Goal: Communication & Community: Answer question/provide support

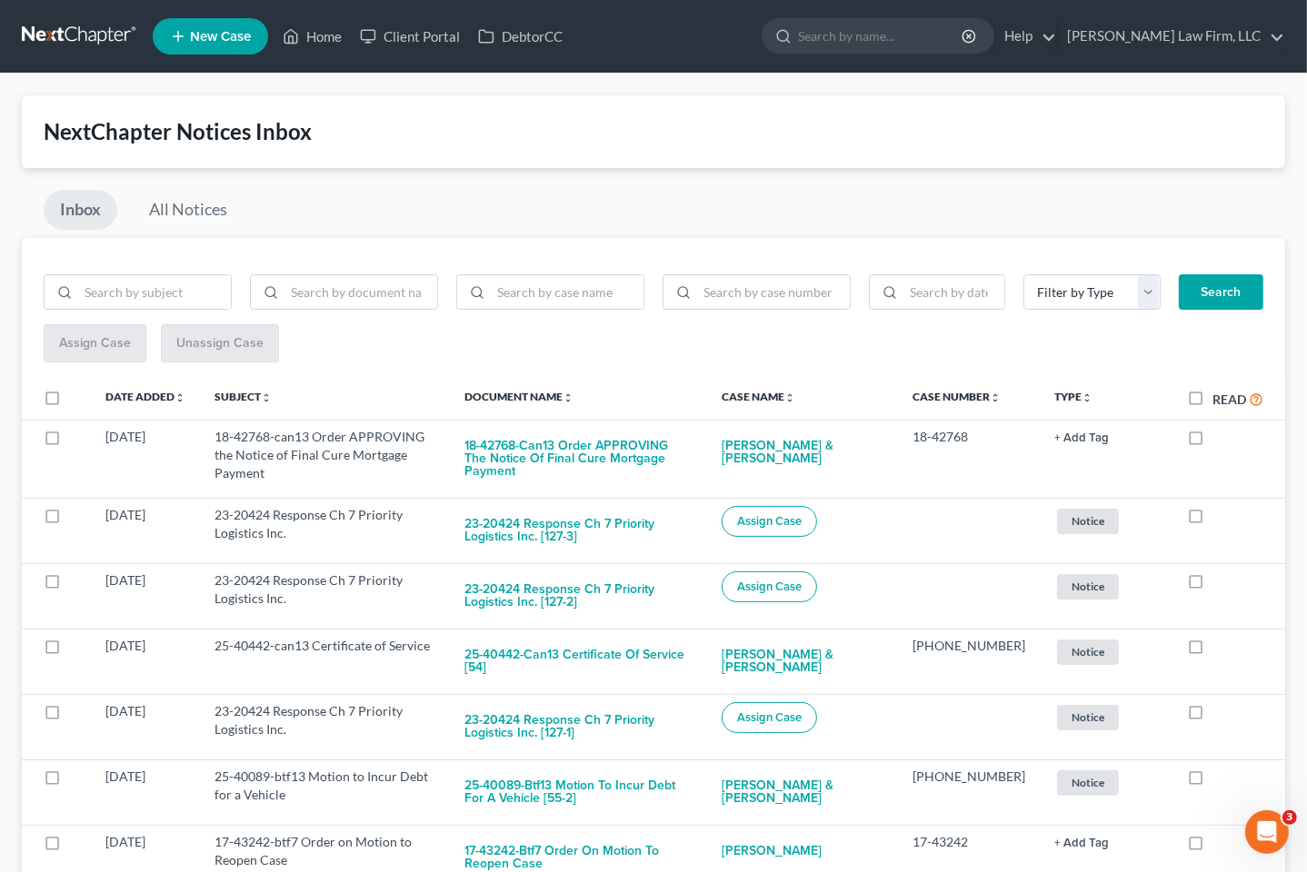
click at [58, 34] on link at bounding box center [80, 36] width 116 height 33
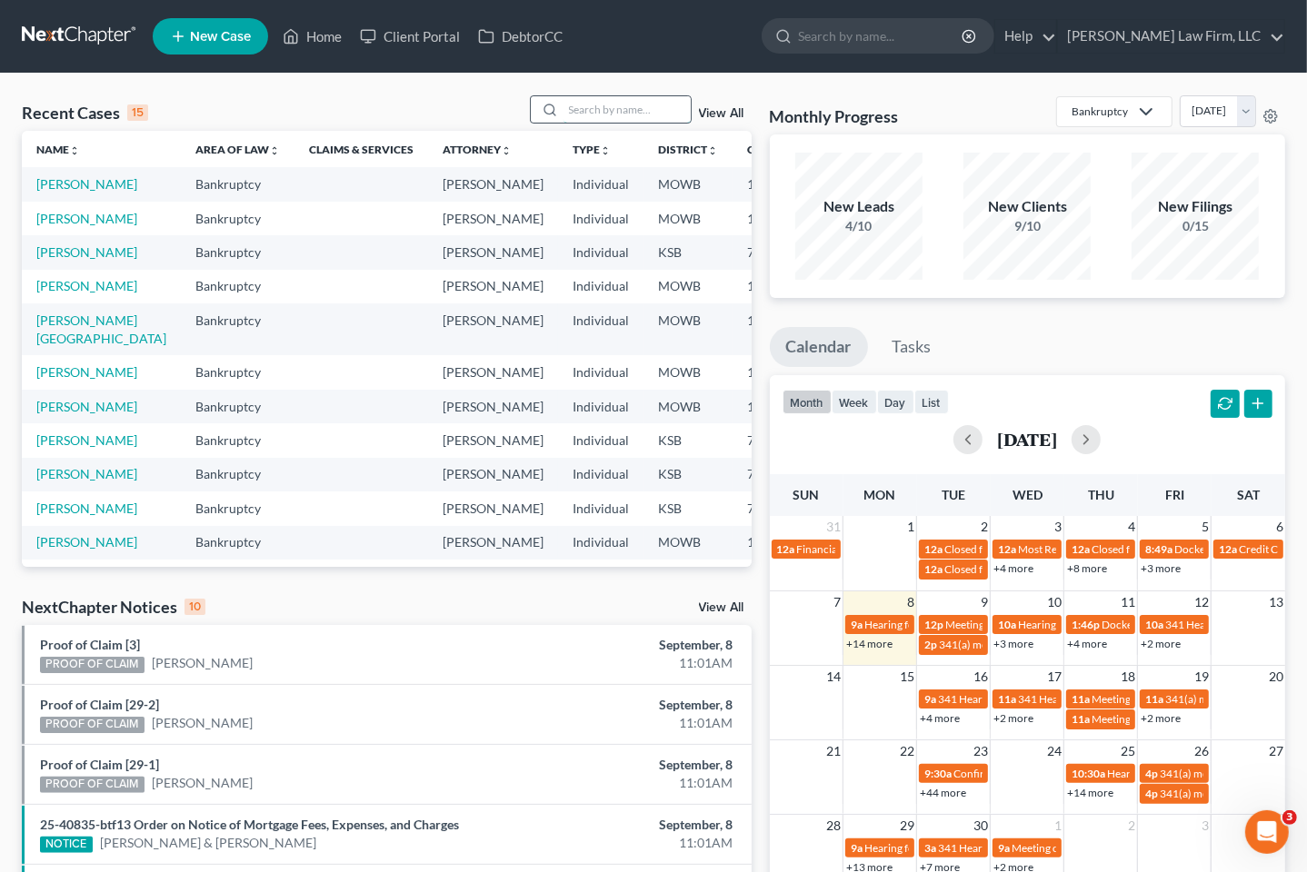
click at [611, 111] on input "search" at bounding box center [626, 109] width 127 height 26
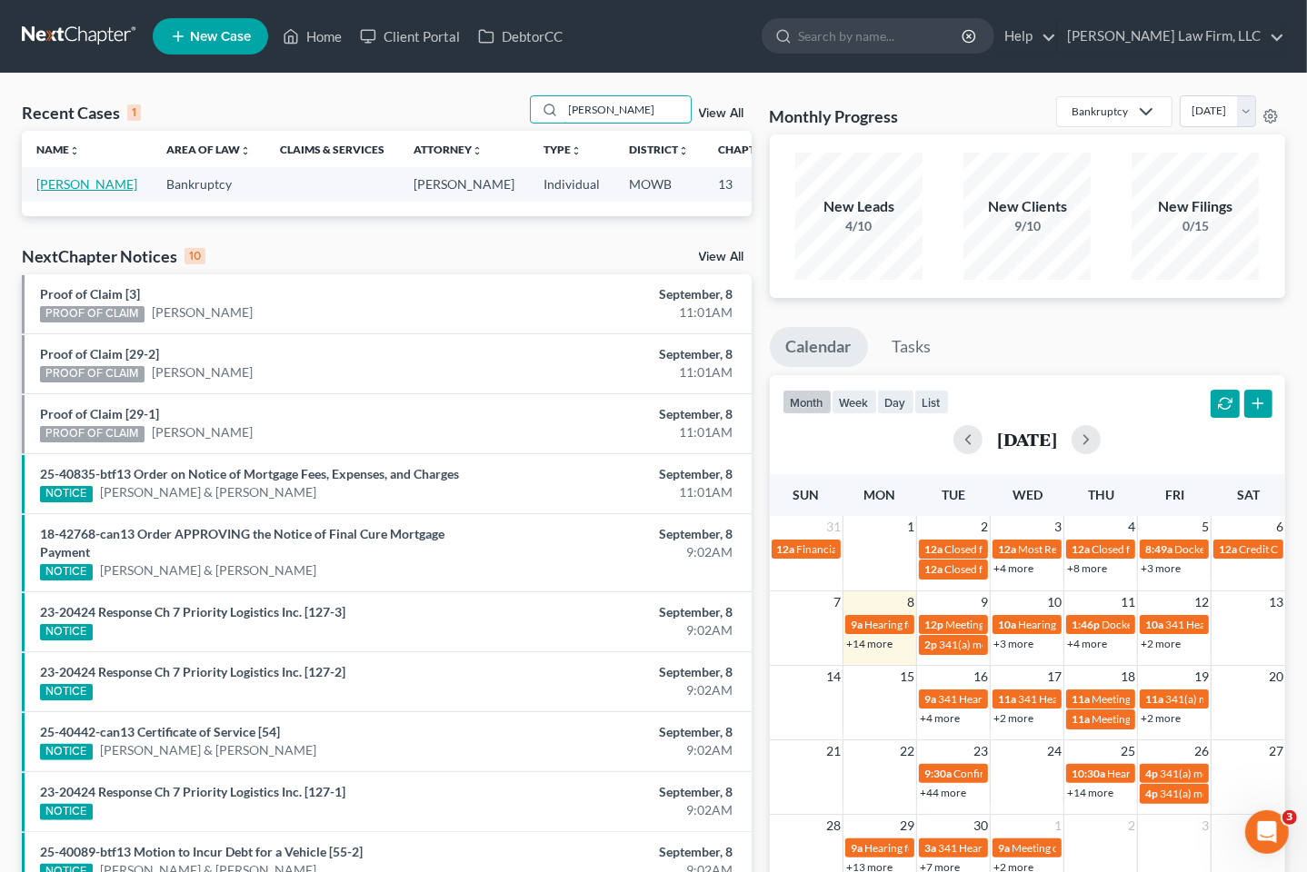
type input "simpson"
click at [40, 188] on link "Simpson, Norma" at bounding box center [86, 183] width 101 height 15
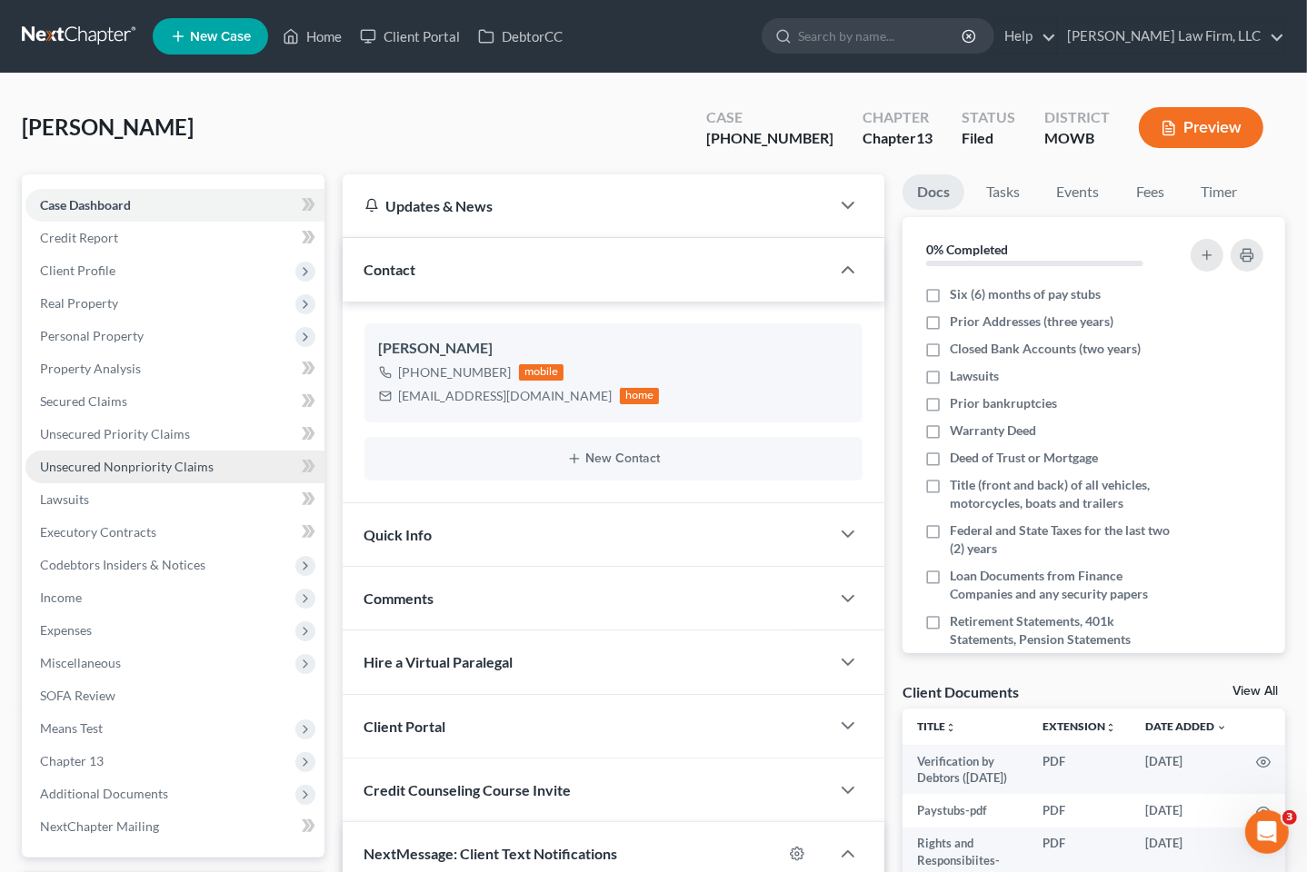
scroll to position [4072, 0]
click at [155, 436] on span "Unsecured Priority Claims" at bounding box center [115, 433] width 150 height 15
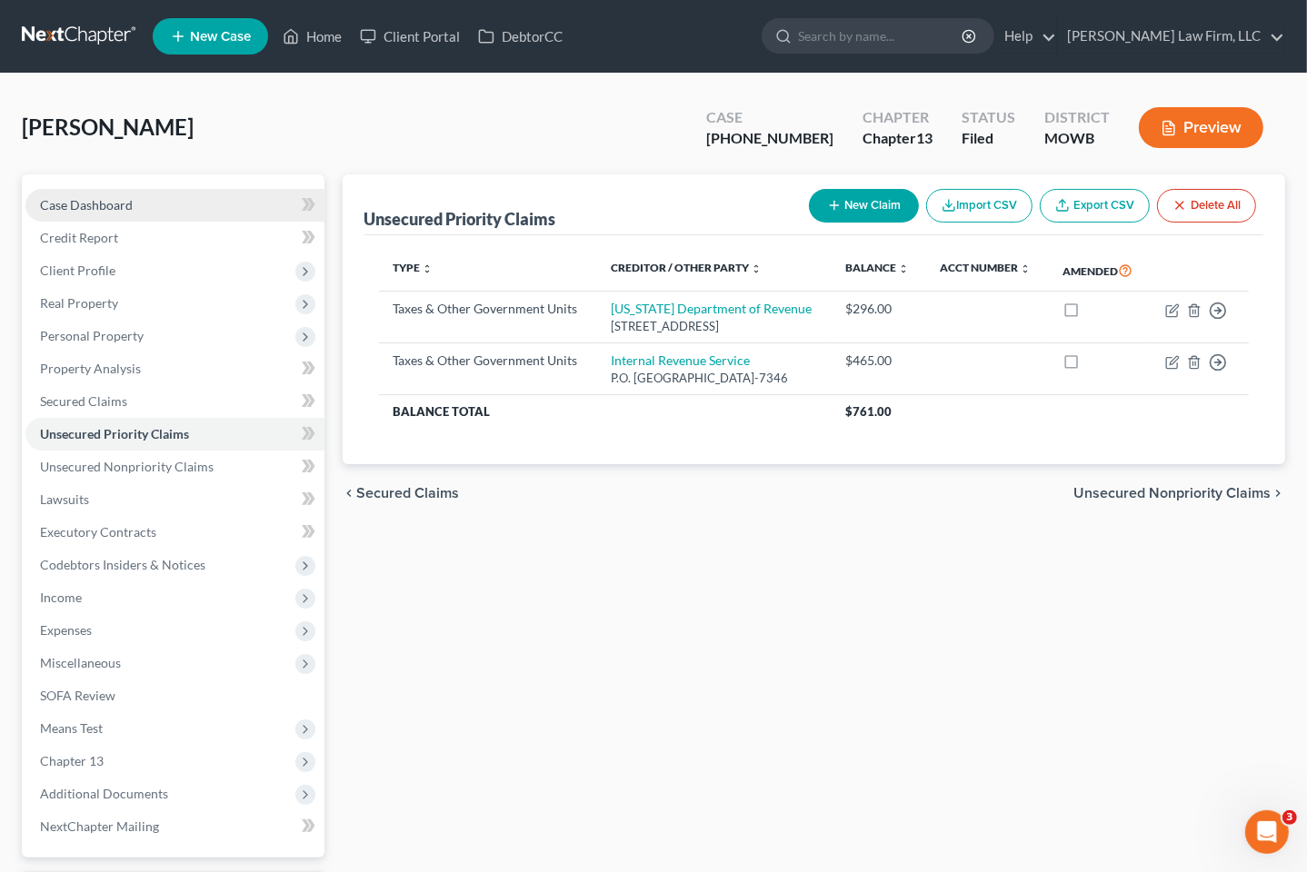
click at [168, 194] on link "Case Dashboard" at bounding box center [174, 205] width 299 height 33
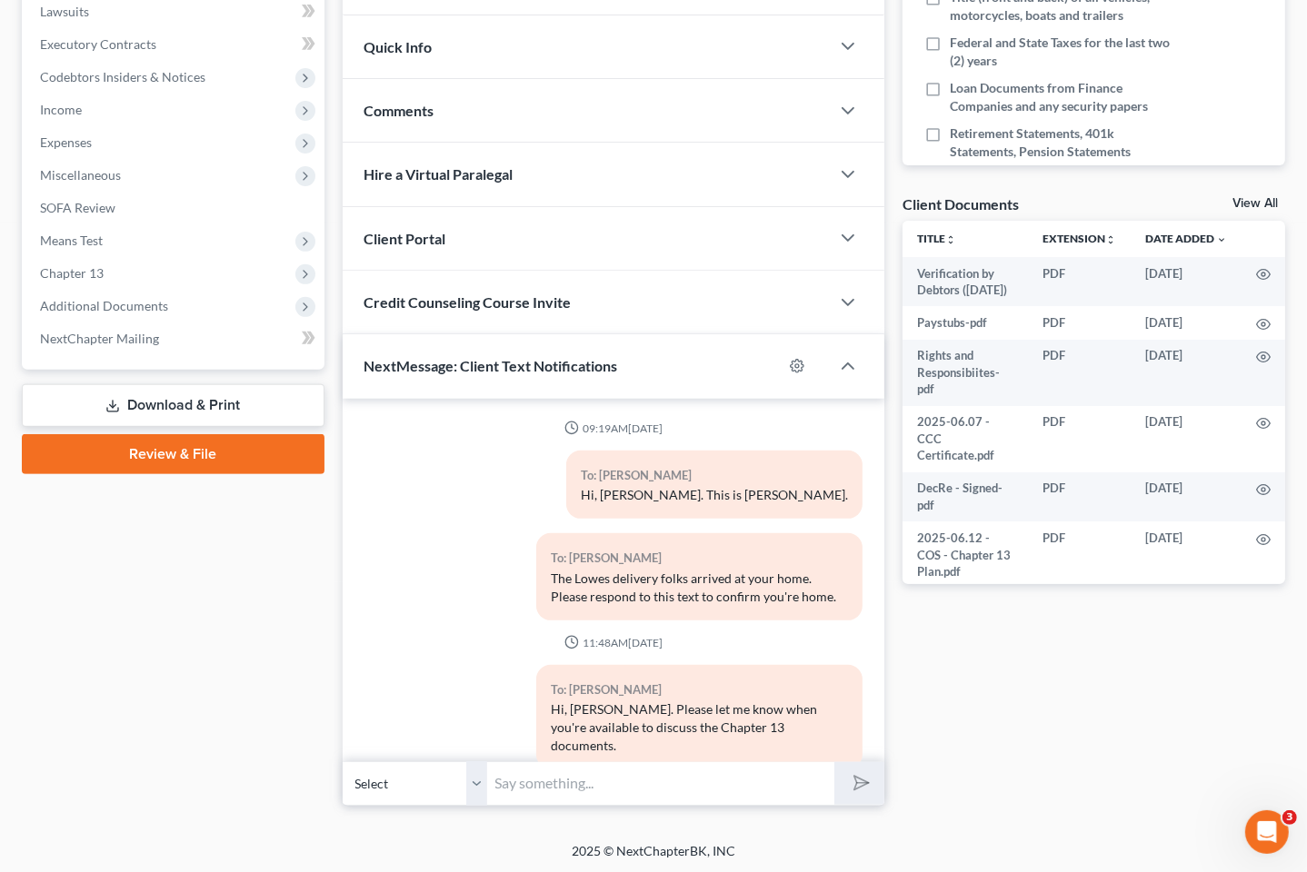
scroll to position [4072, 0]
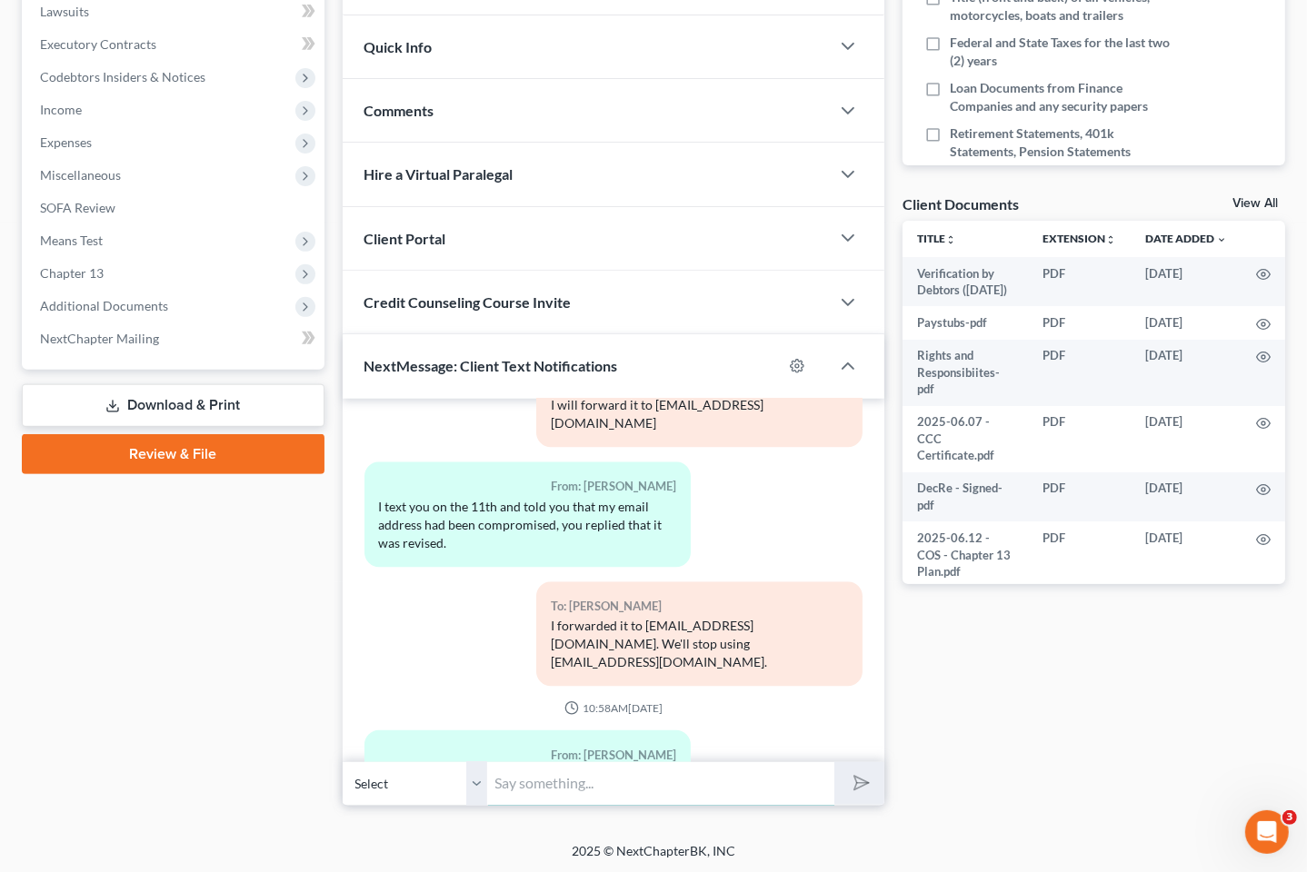
click at [705, 784] on input "text" at bounding box center [661, 784] width 347 height 45
click at [749, 770] on input "Good morning, Norma. The Mo DOR was listed as a priority creditor in Schedule E…" at bounding box center [661, 784] width 347 height 45
type input "Good morning, Norma. The Mo DOR was listed as a priority creditor in Schedule E…"
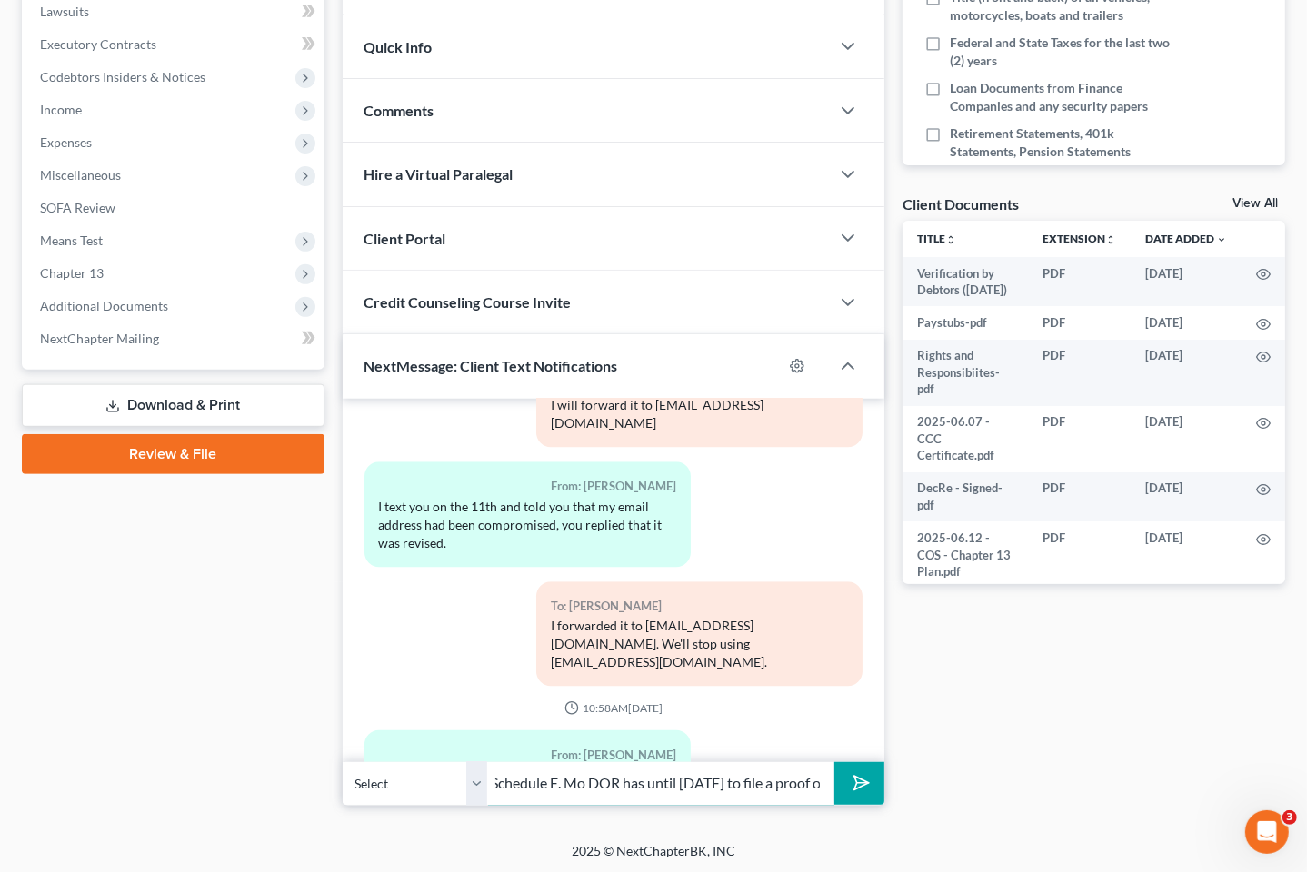
click at [834, 762] on button "submit" at bounding box center [859, 783] width 50 height 43
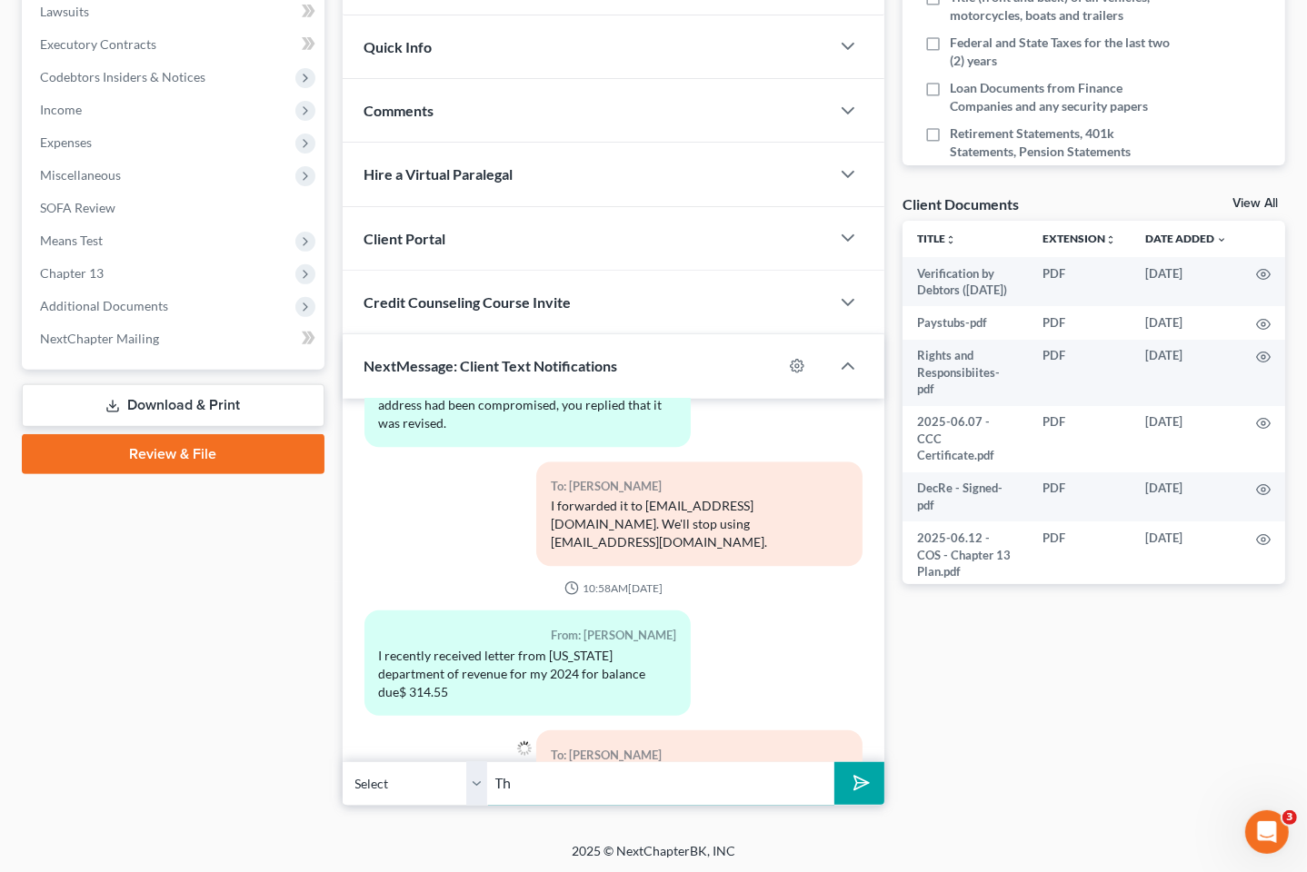
type input "T"
drag, startPoint x: 646, startPoint y: 785, endPoint x: 718, endPoint y: 365, distance: 426.0
click at [718, 347] on div "NextMessage: Client Text Notifications" at bounding box center [563, 365] width 441 height 63
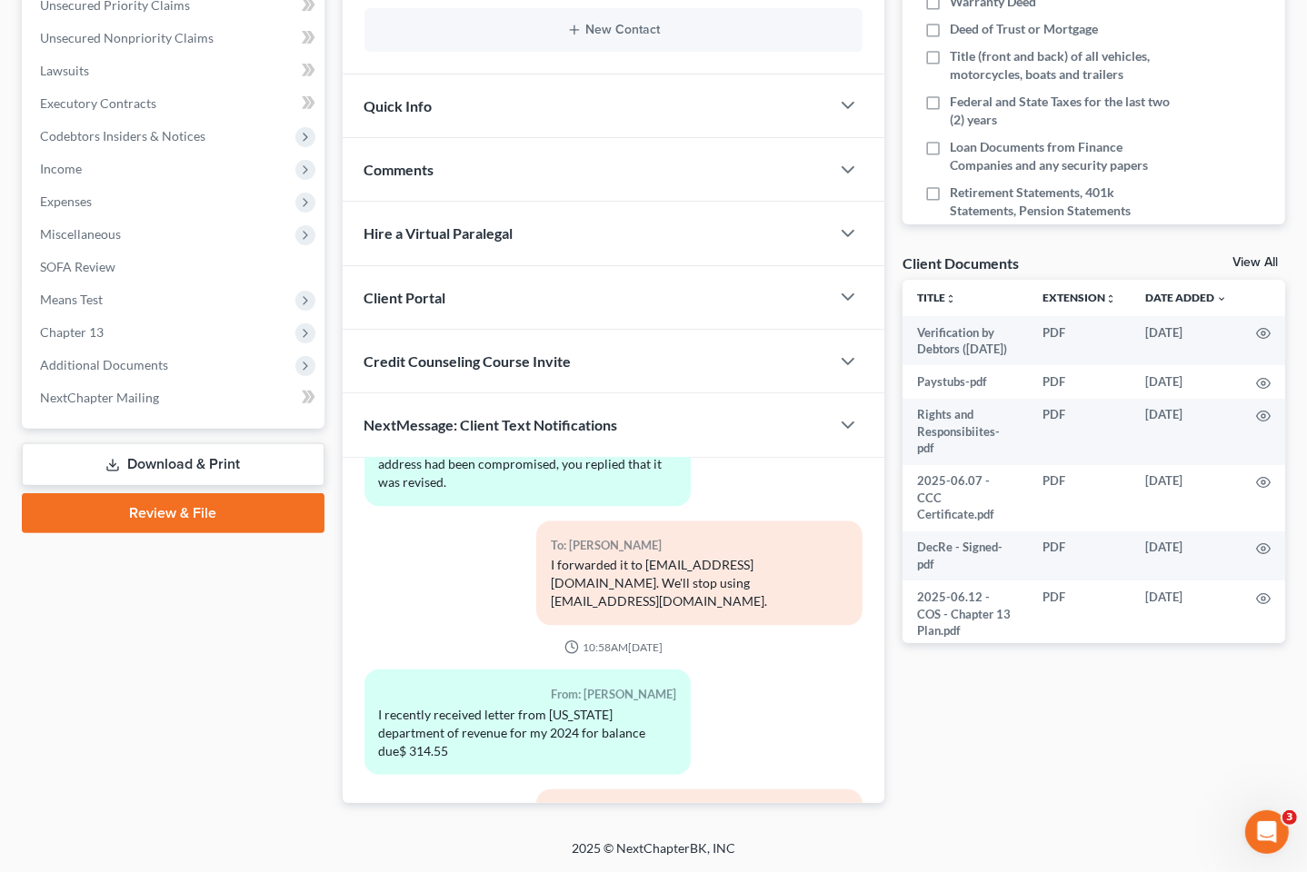
scroll to position [297, 0]
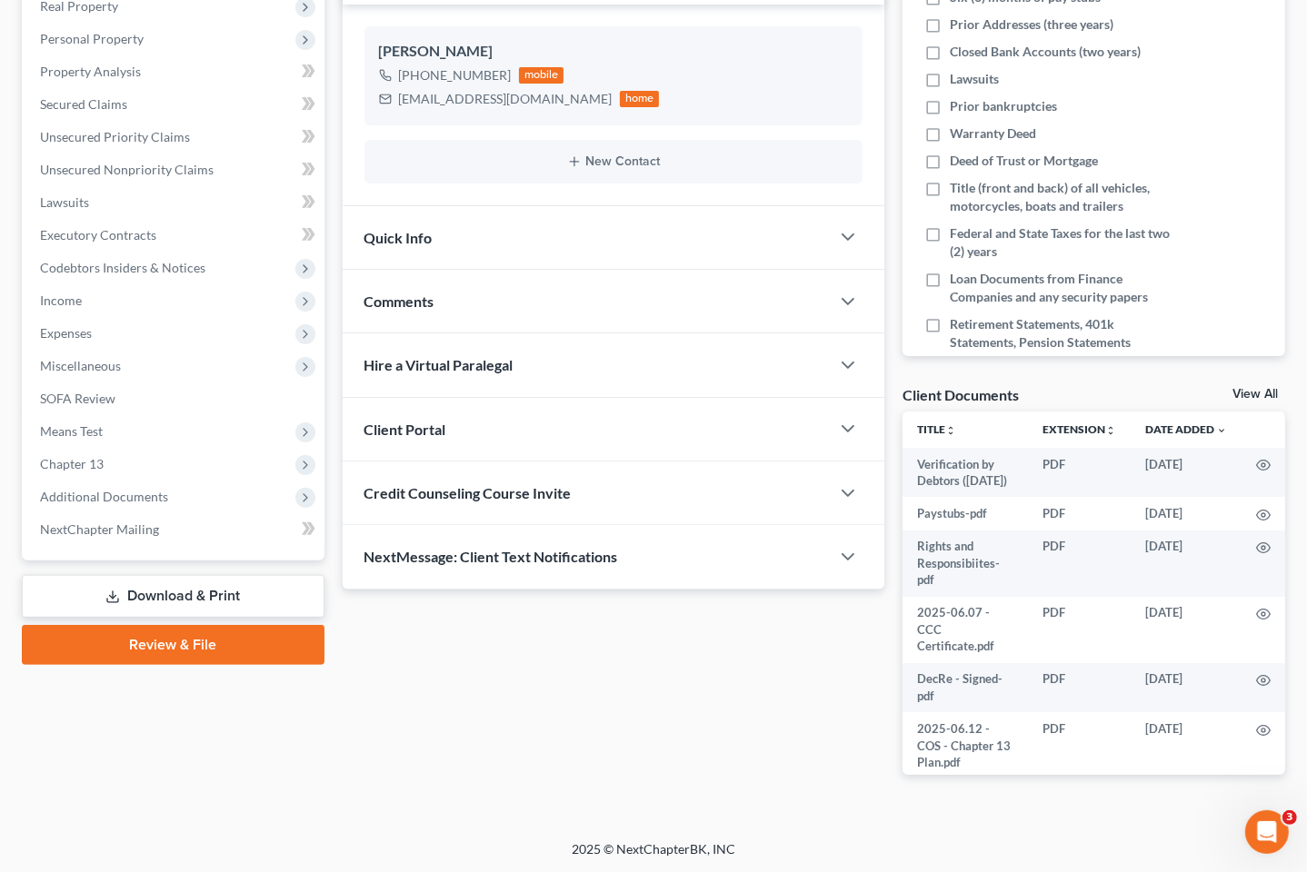
click at [785, 552] on div "NextMessage: Client Text Notifications" at bounding box center [587, 556] width 488 height 63
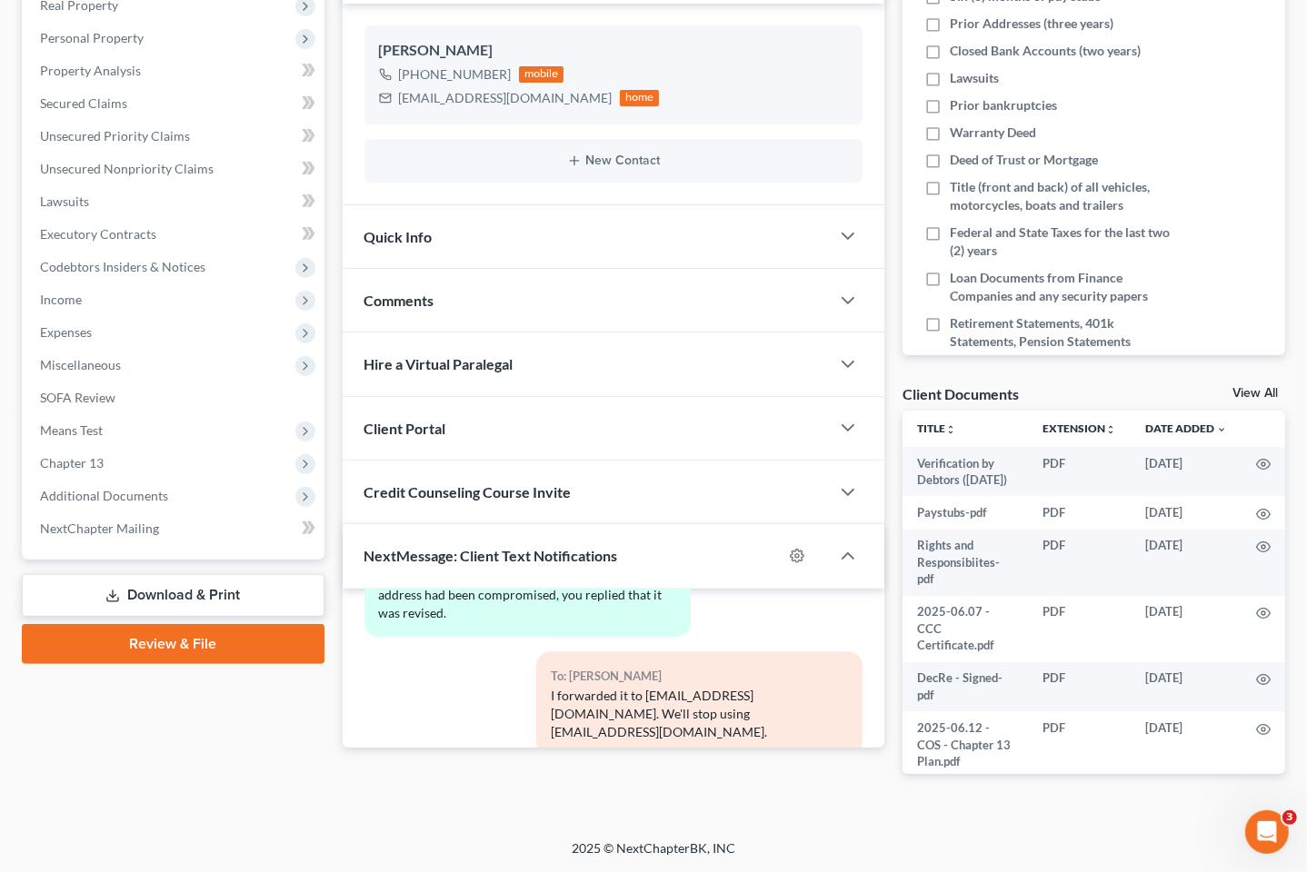
scroll to position [488, 0]
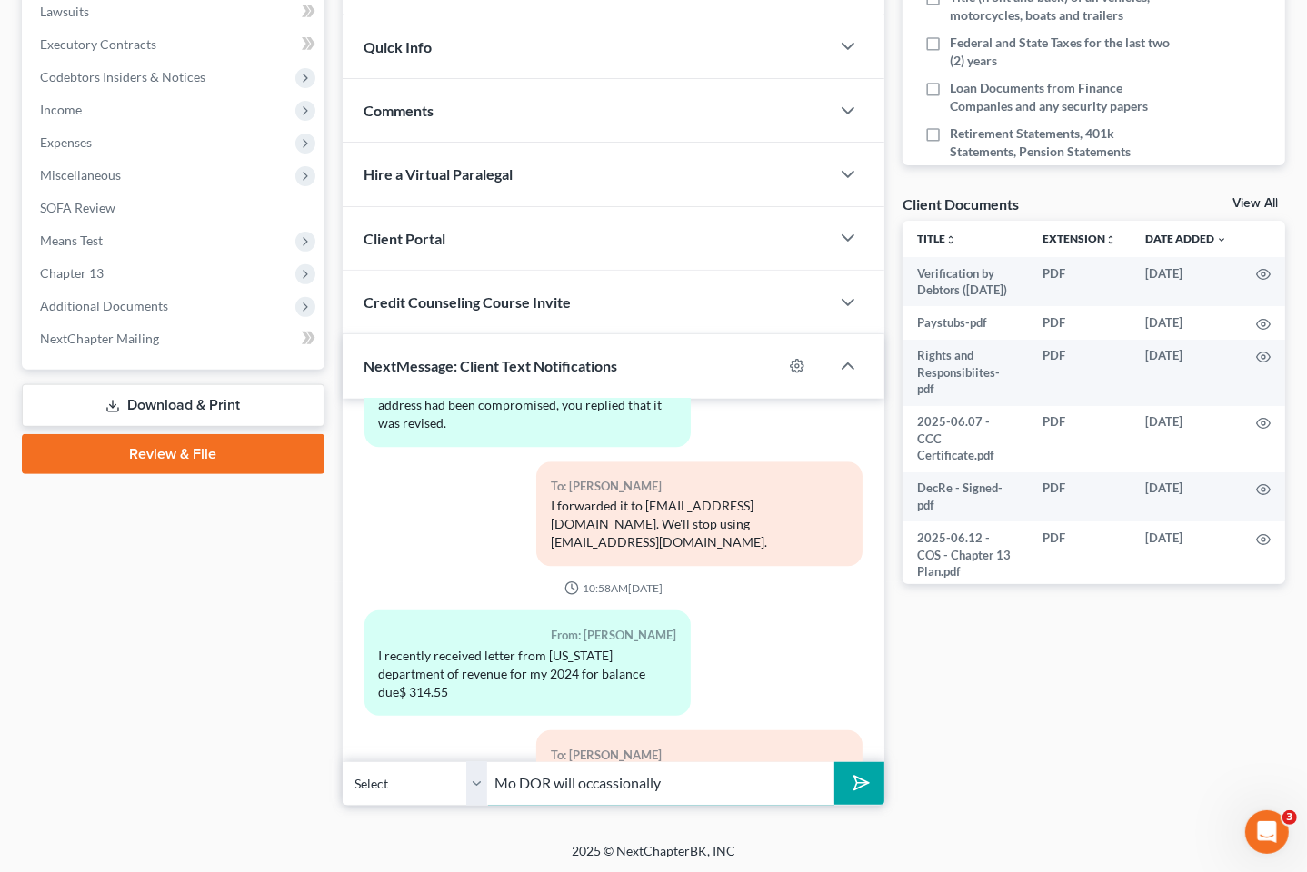
click at [663, 777] on input "Mo DOR will occassionally" at bounding box center [661, 784] width 347 height 45
click at [698, 782] on input "Mo DOR will occassionally" at bounding box center [661, 784] width 347 height 45
type input "Mo DOR will occasionally mail out notices, but you may disregard the letter as …"
click at [834, 762] on button "submit" at bounding box center [859, 783] width 50 height 43
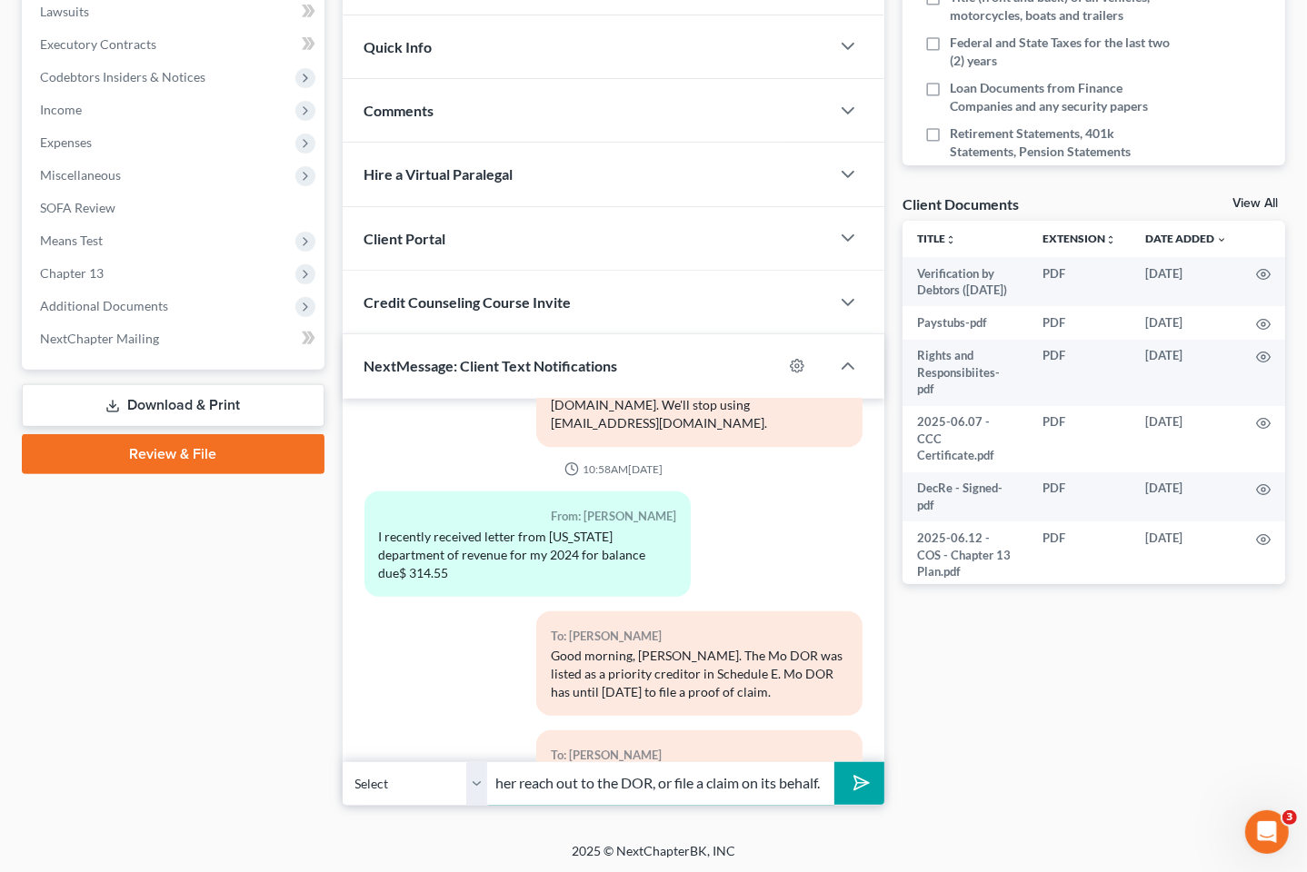
scroll to position [0, 328]
type input "Unless Mo DOR fails to file a proof of claim, I will either reach out to the DO…"
click at [834, 762] on button "submit" at bounding box center [859, 783] width 50 height 43
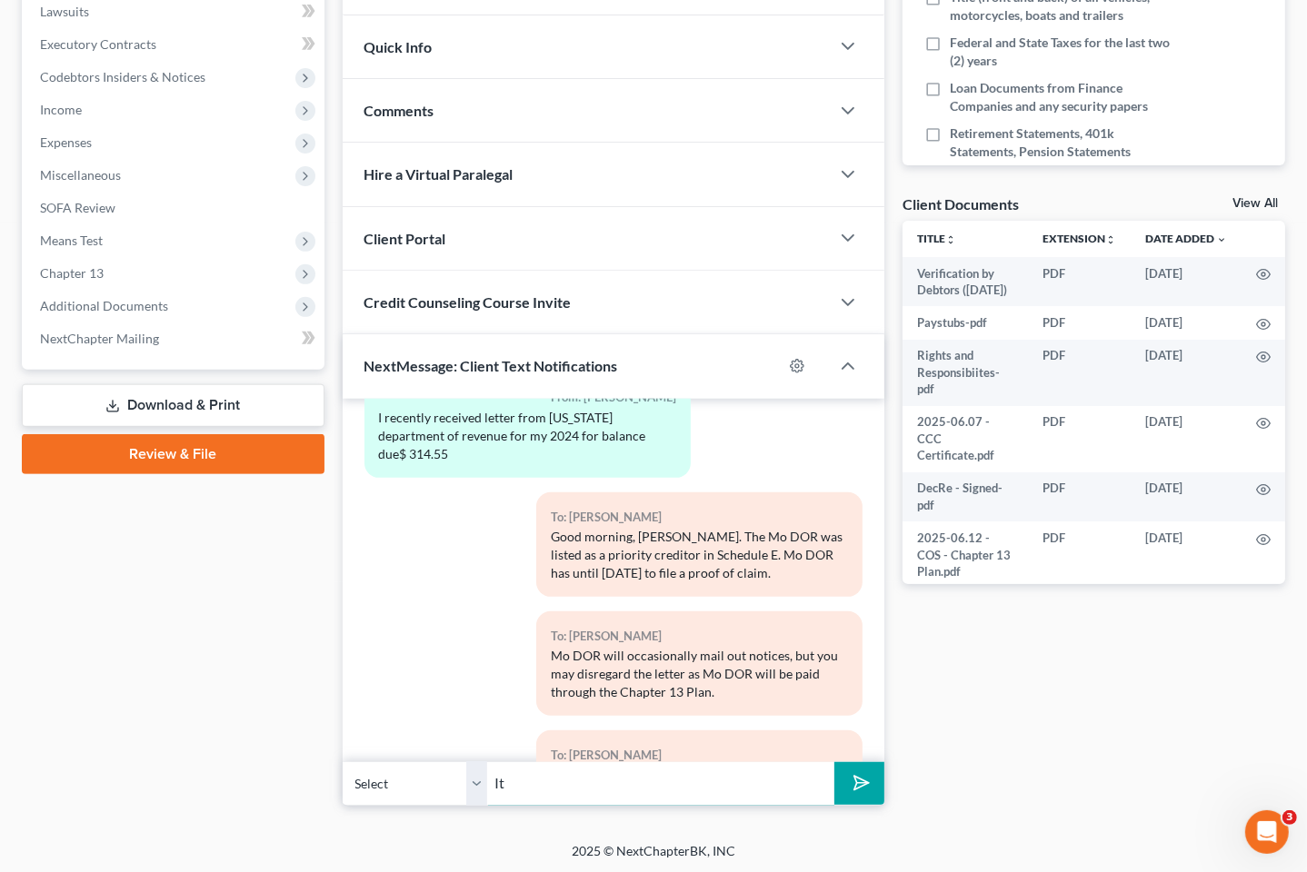
type input "I"
click at [231, 655] on div "Case Dashboard Payments Invoices Payments Payments Credit Report Client Profile" at bounding box center [173, 246] width 321 height 1120
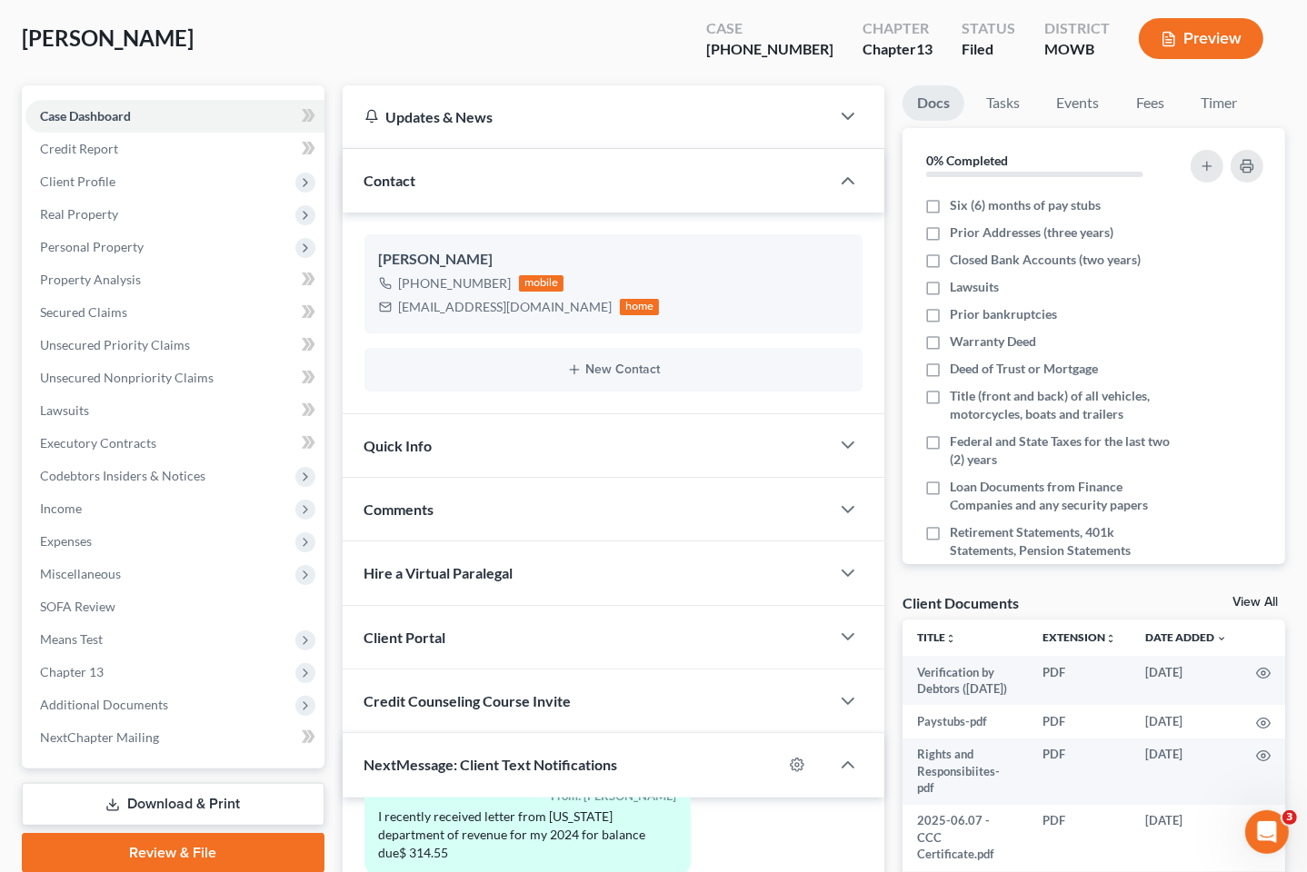
scroll to position [0, 0]
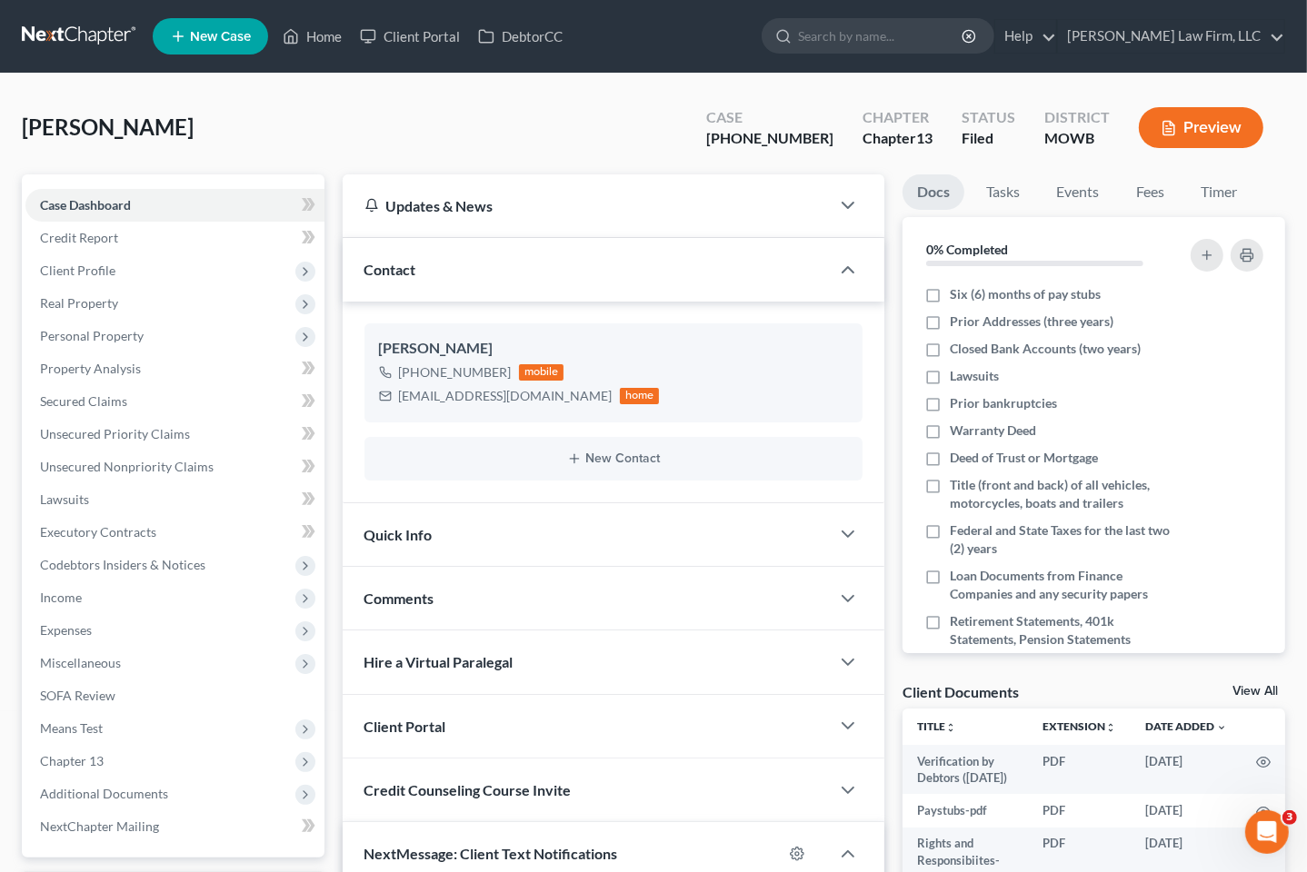
click at [55, 42] on link at bounding box center [80, 36] width 116 height 33
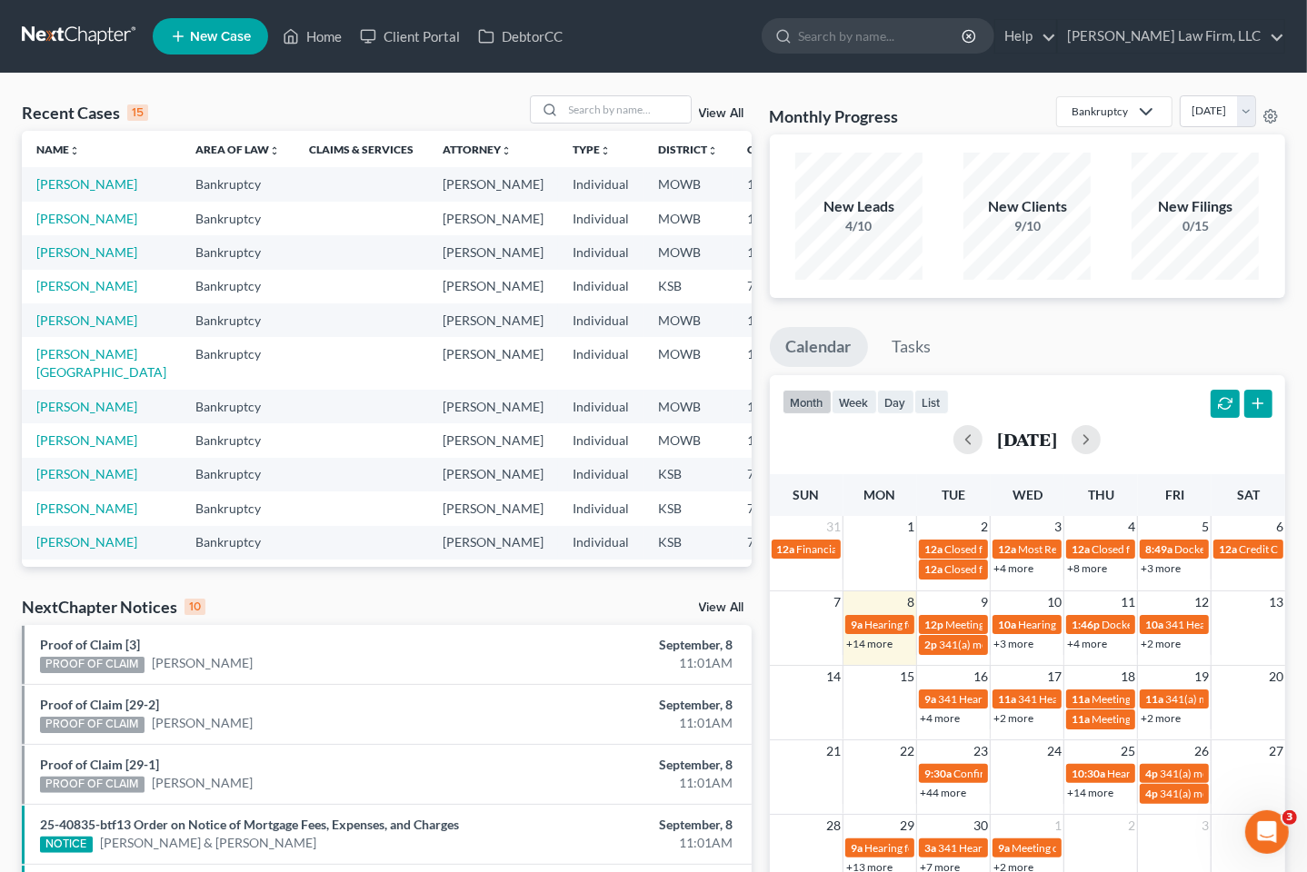
click at [534, 84] on div "Recent Cases 15 View All Name unfold_more expand_more expand_less Area of Law u…" at bounding box center [653, 684] width 1307 height 1220
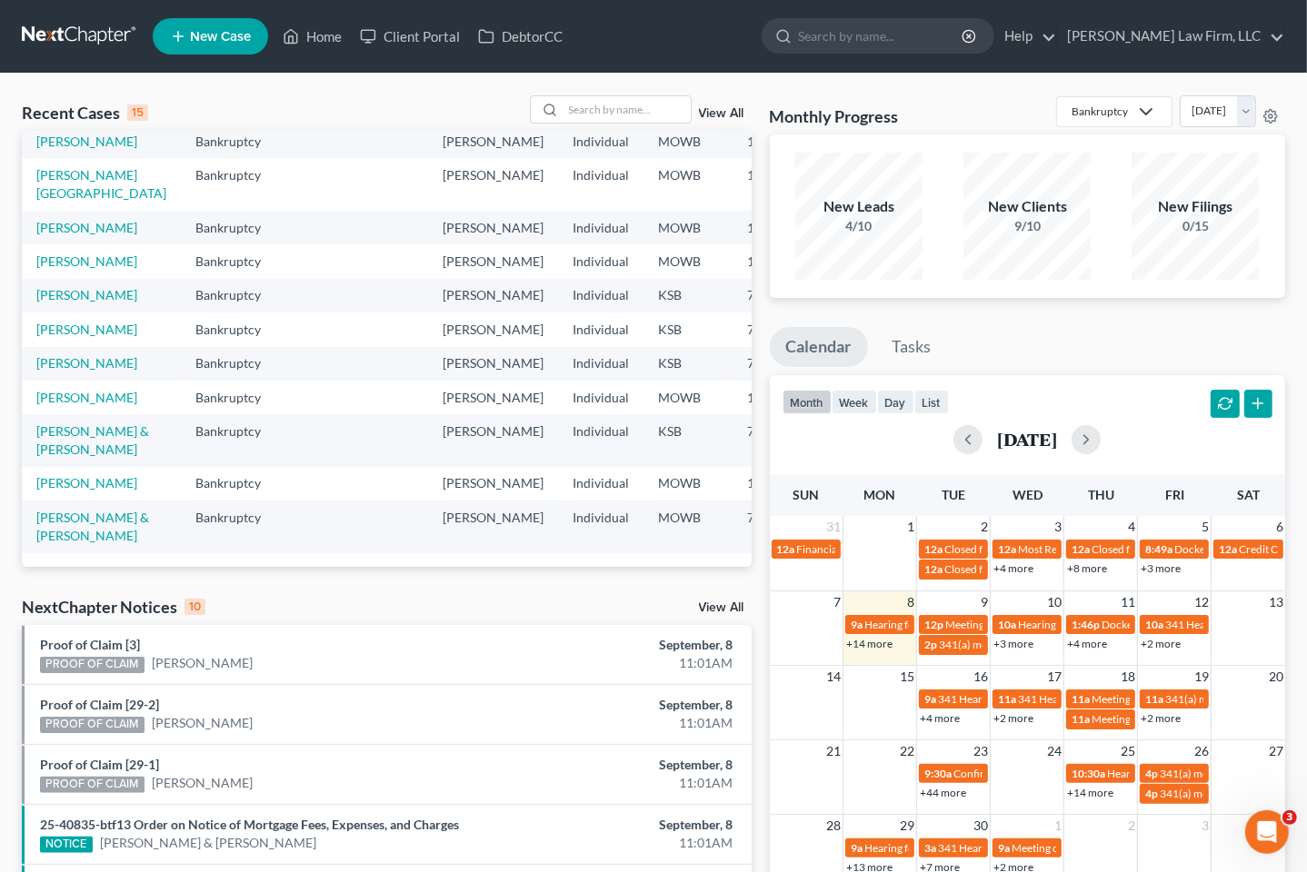
click at [447, 599] on div "NextChapter Notices 10 View All" at bounding box center [387, 610] width 730 height 29
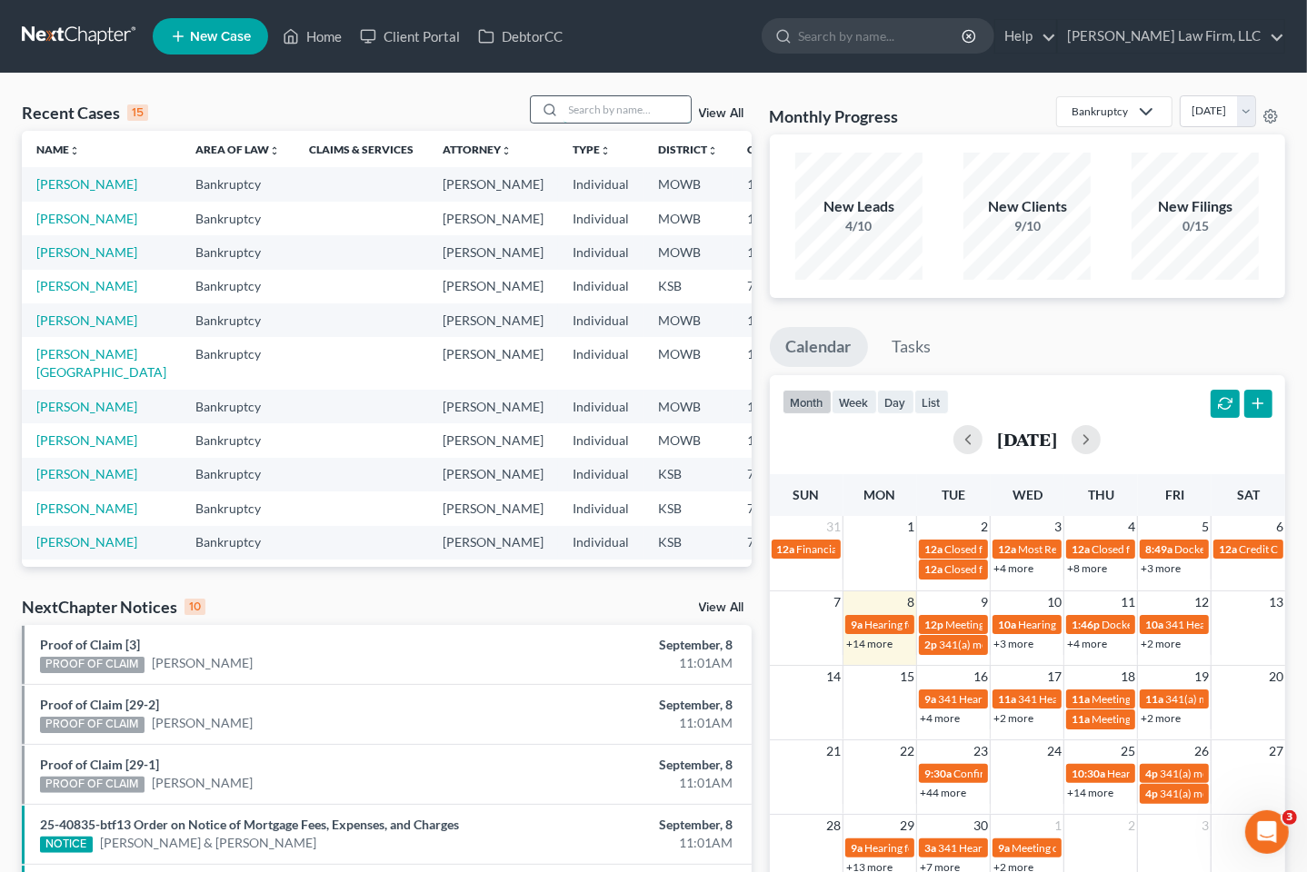
click at [610, 107] on input "search" at bounding box center [626, 109] width 127 height 26
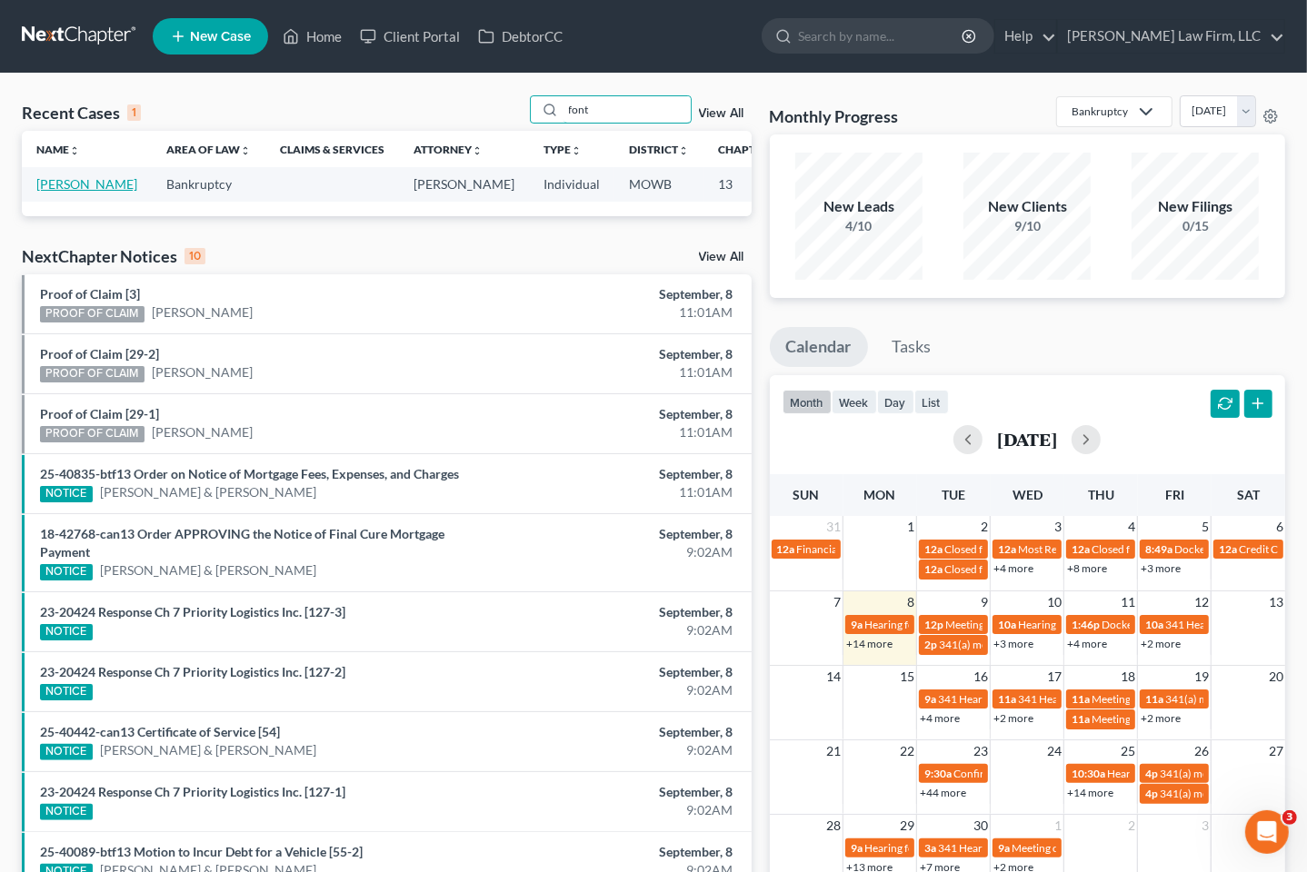
type input "font"
click at [78, 186] on link "Fontanilla, Keoni" at bounding box center [86, 183] width 101 height 15
select select "4"
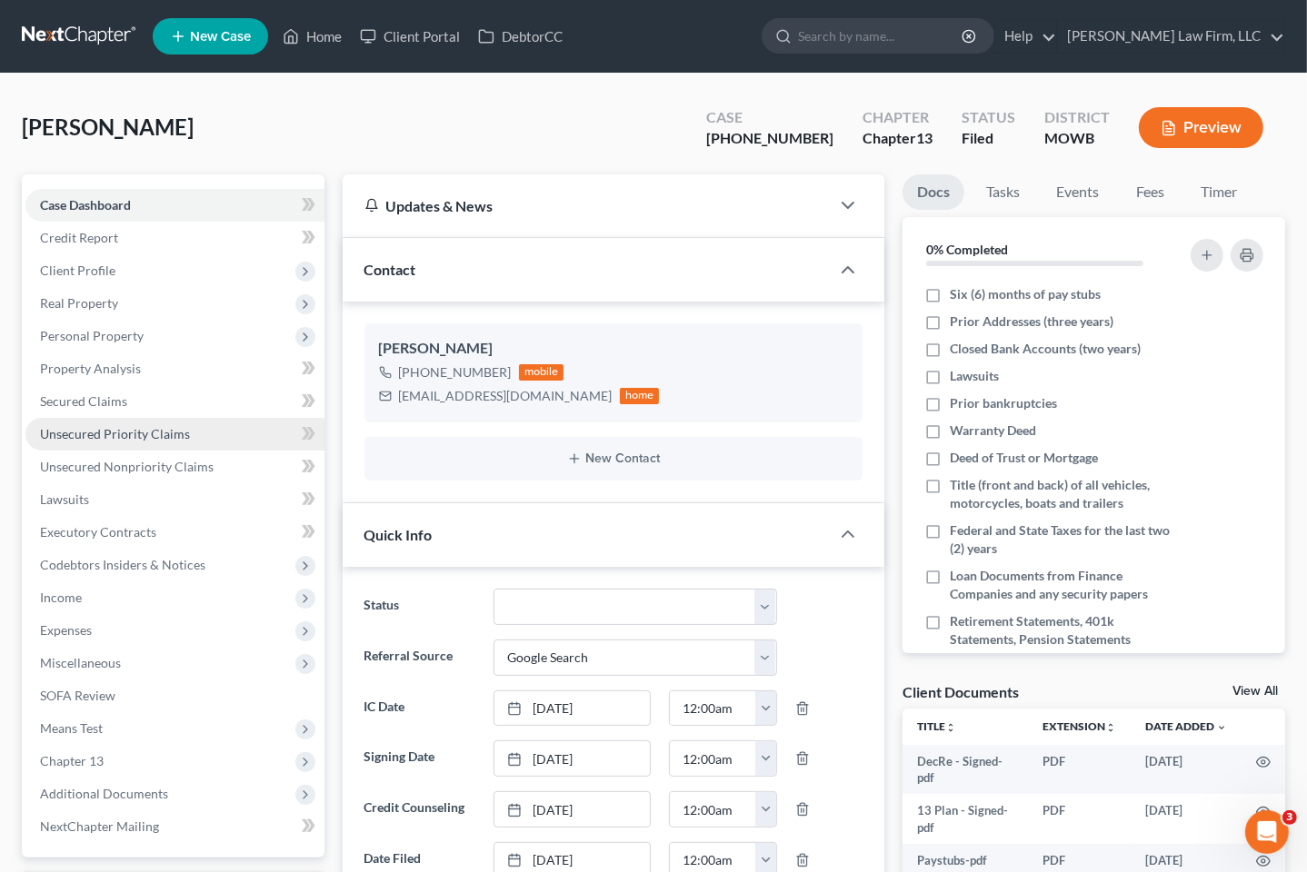
scroll to position [197, 0]
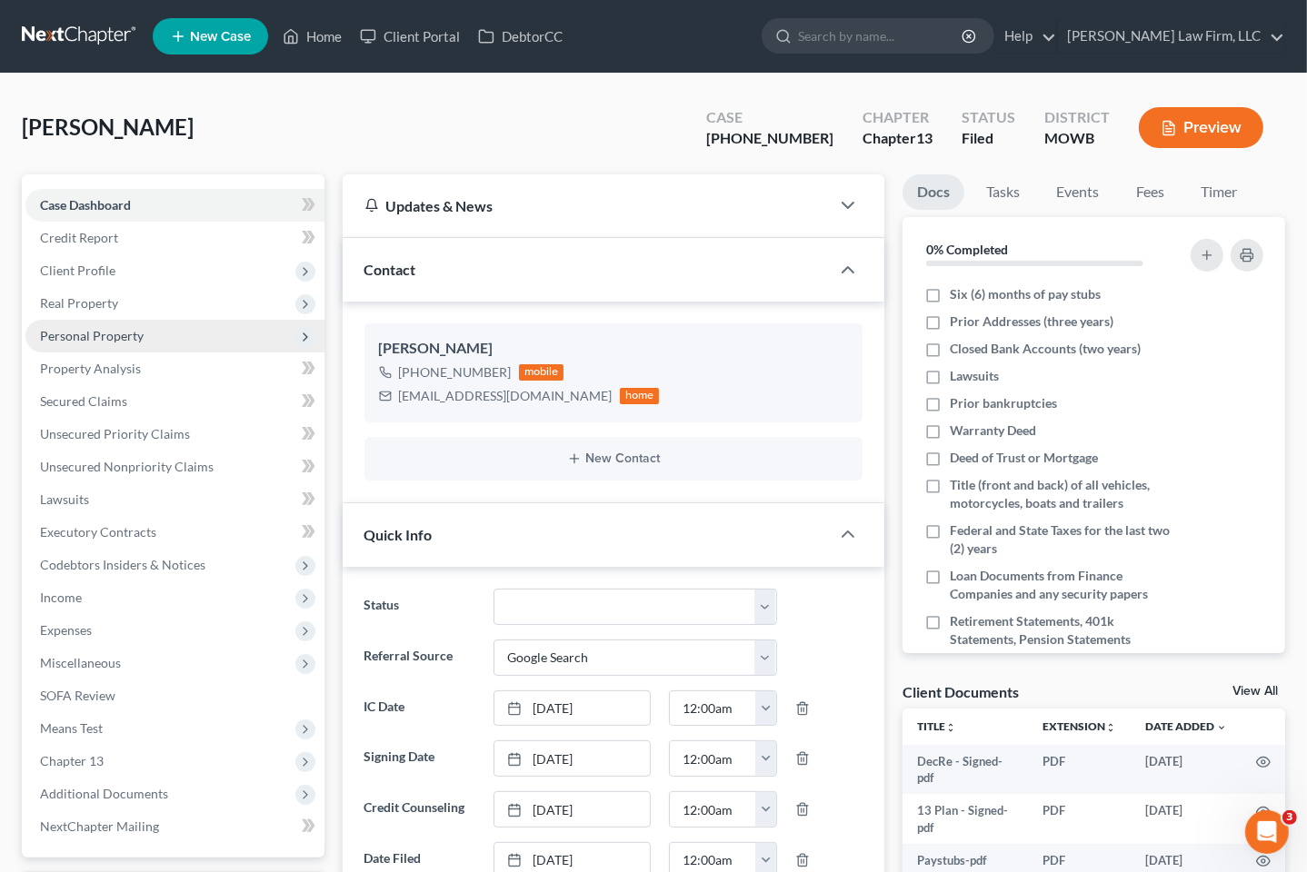
click at [150, 321] on span "Personal Property" at bounding box center [174, 336] width 299 height 33
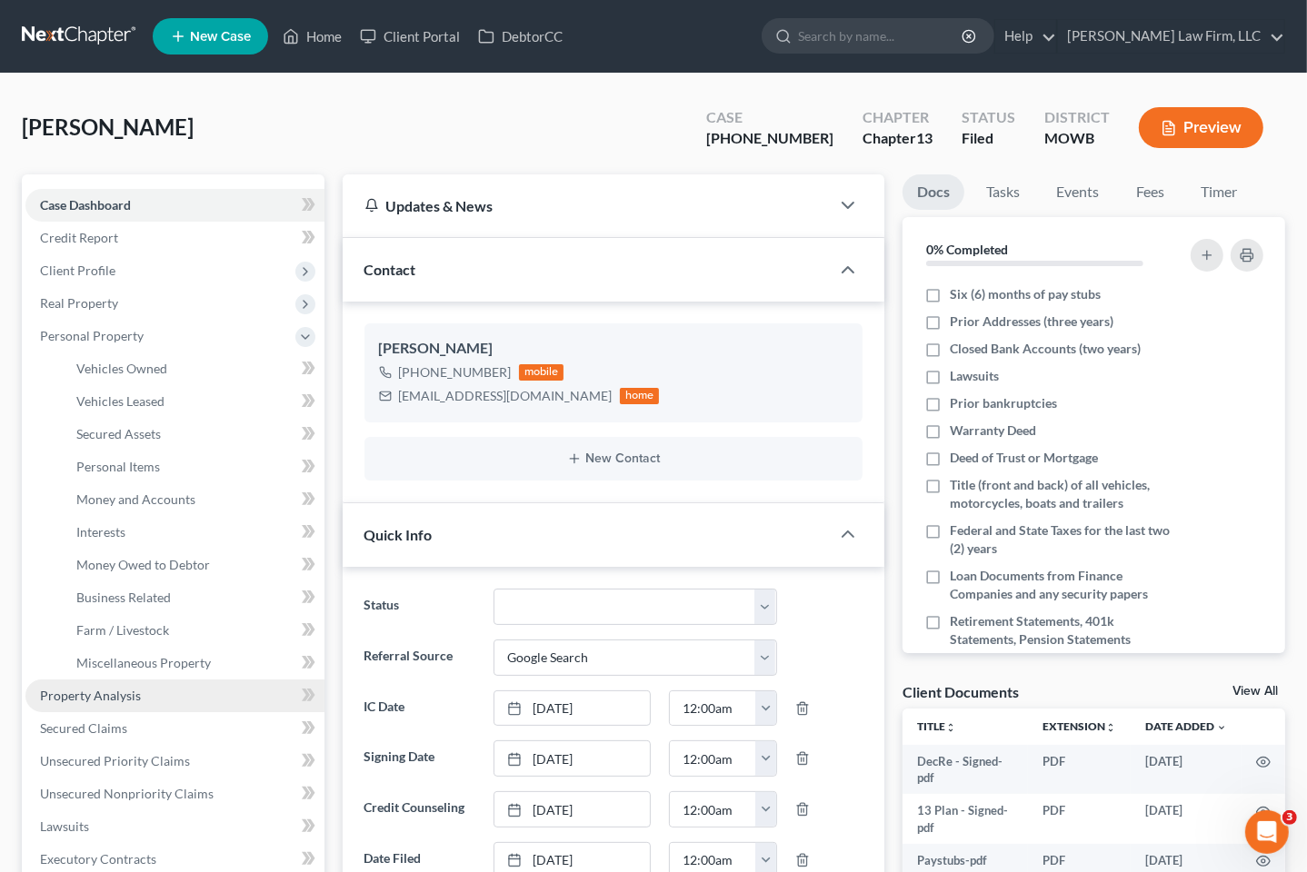
click at [132, 684] on link "Property Analysis" at bounding box center [174, 696] width 299 height 33
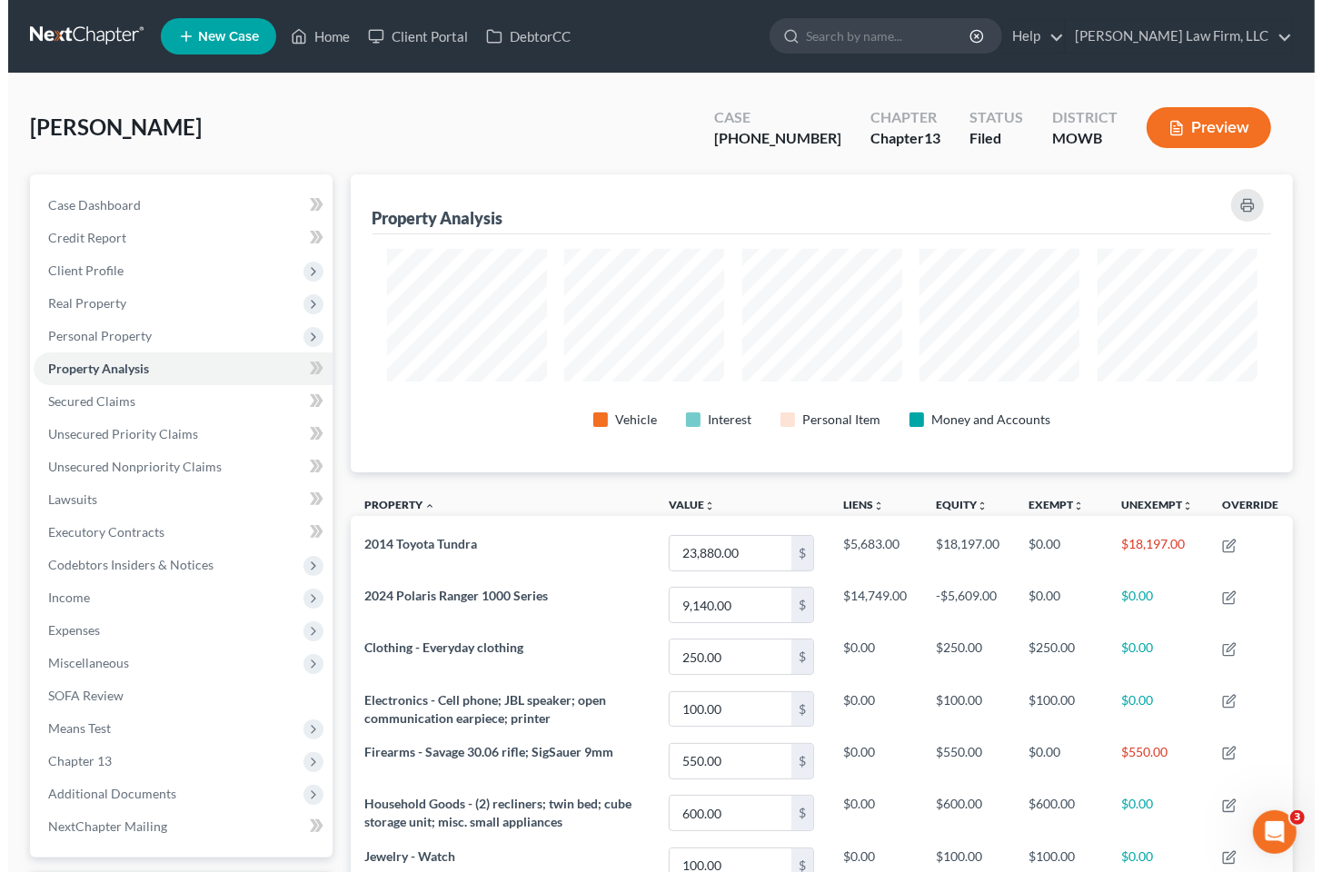
scroll to position [298, 943]
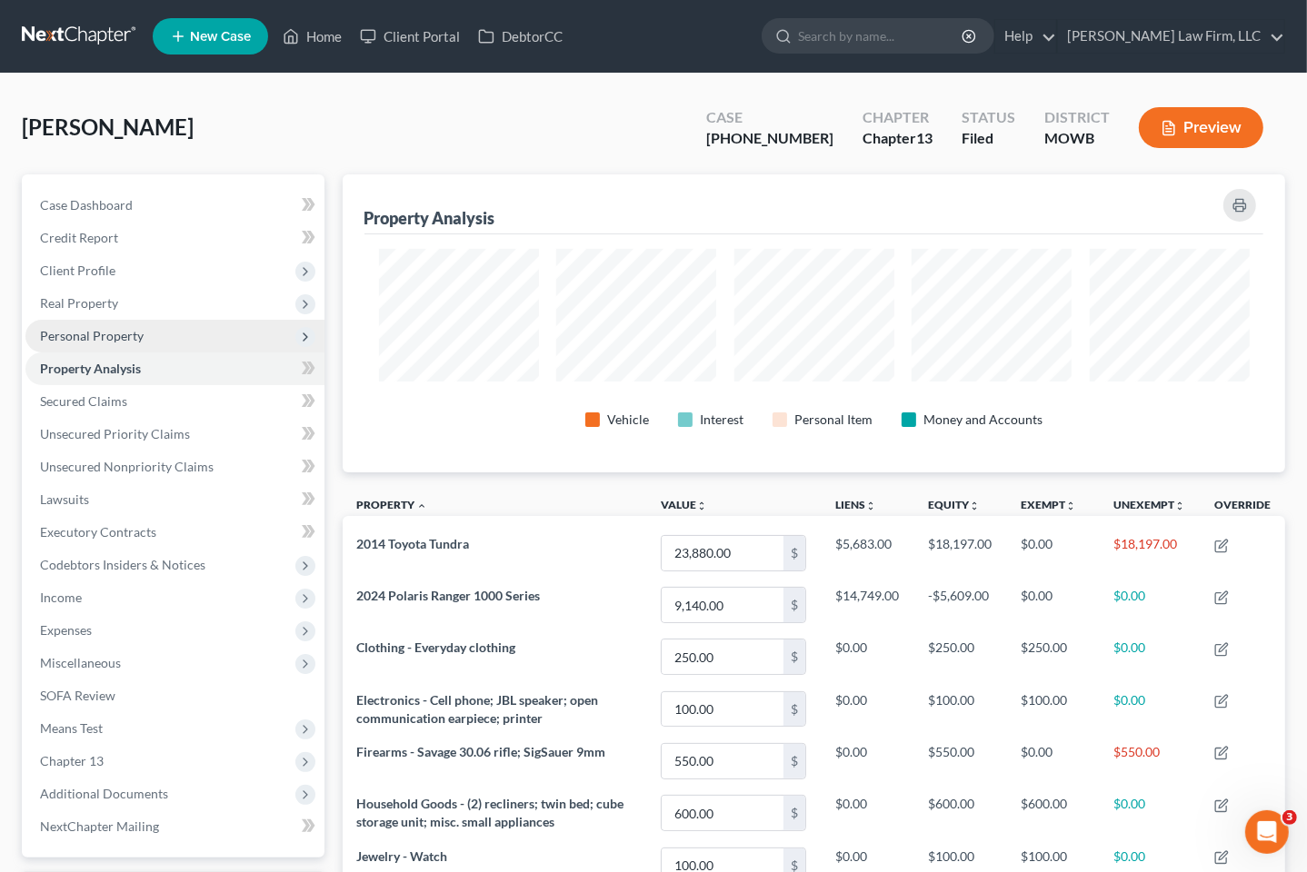
click at [162, 331] on span "Personal Property" at bounding box center [174, 336] width 299 height 33
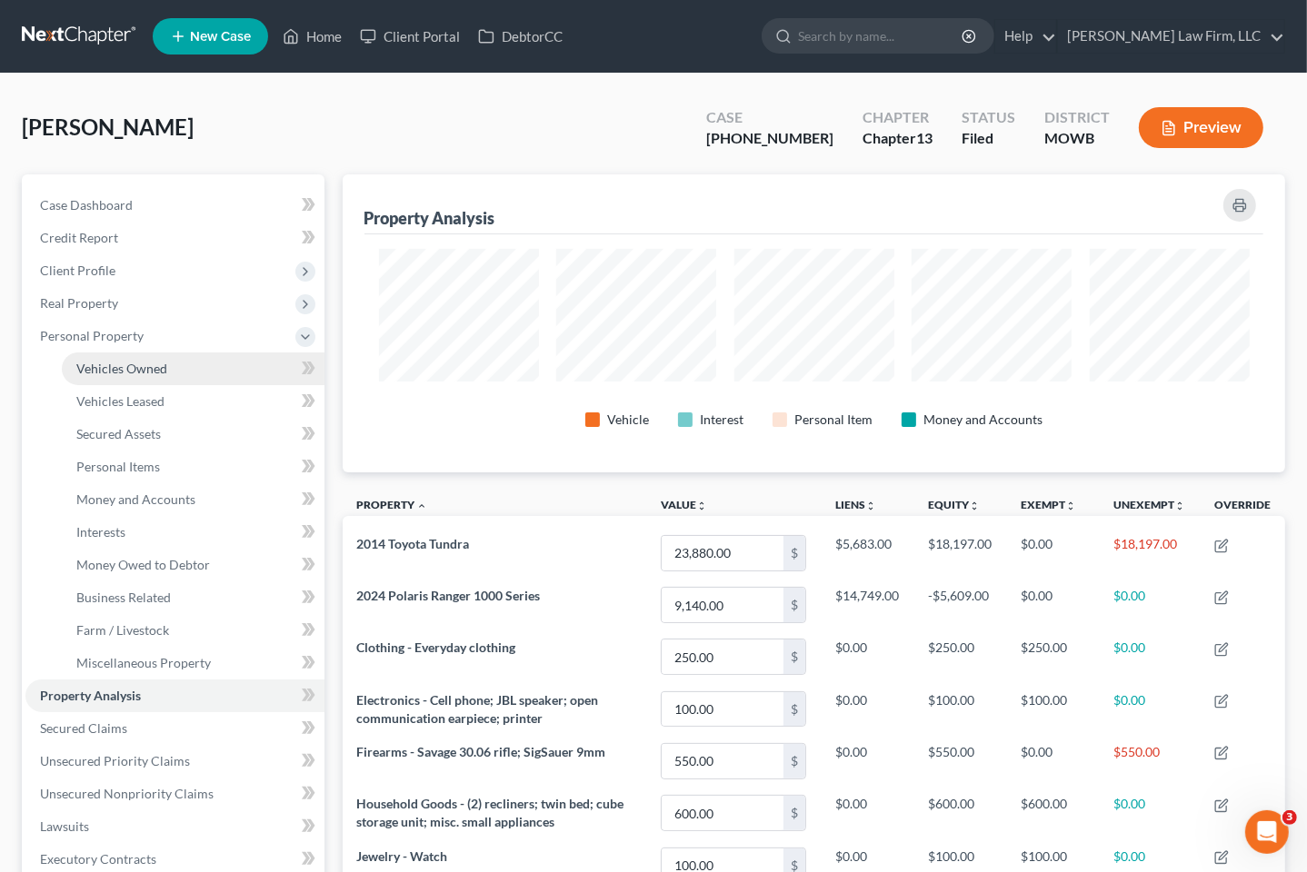
click at [174, 377] on link "Vehicles Owned" at bounding box center [193, 369] width 263 height 33
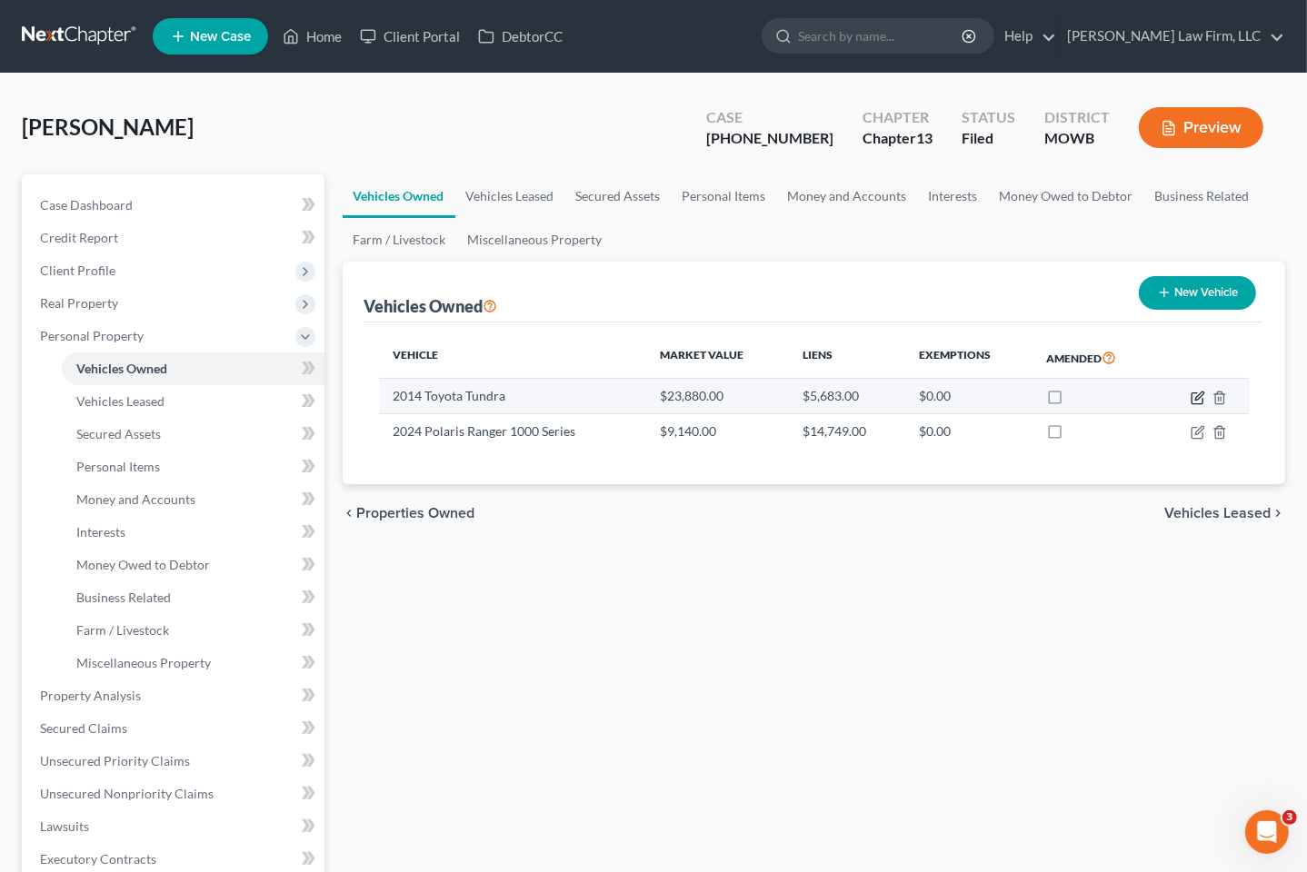
click at [1196, 398] on icon "button" at bounding box center [1199, 396] width 8 height 8
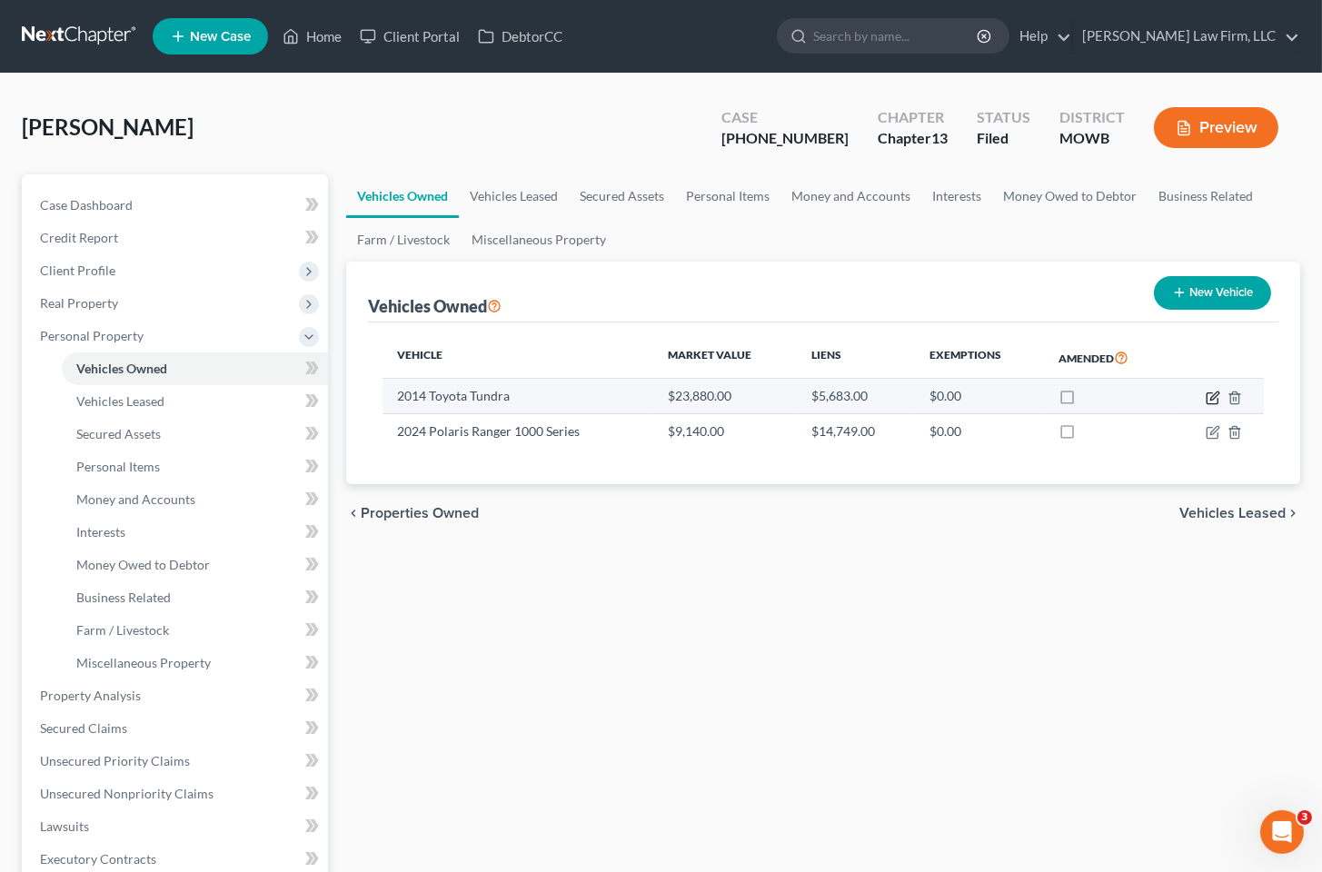
select select "0"
select select "12"
select select "1"
select select "0"
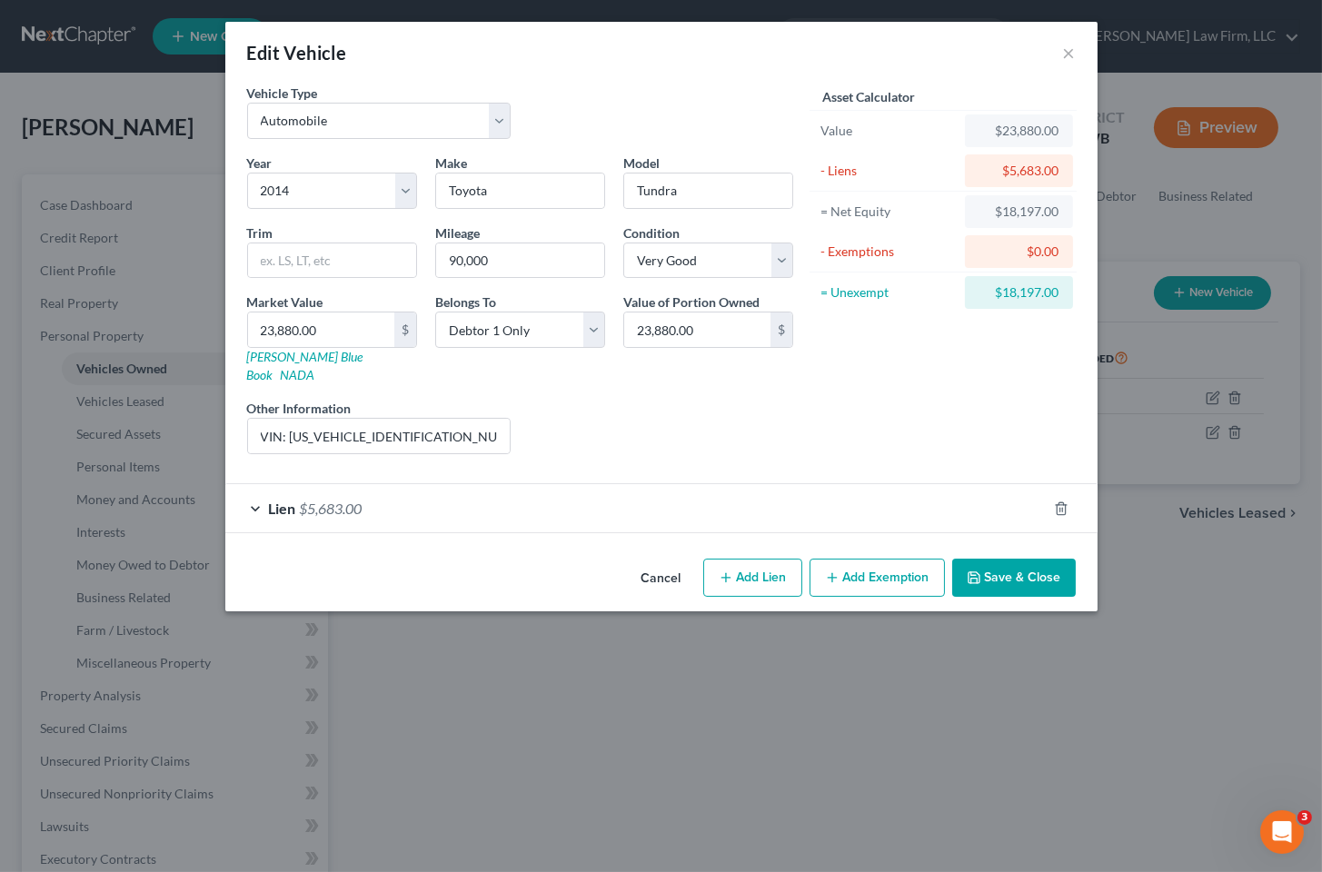
click at [858, 559] on button "Add Exemption" at bounding box center [877, 578] width 135 height 38
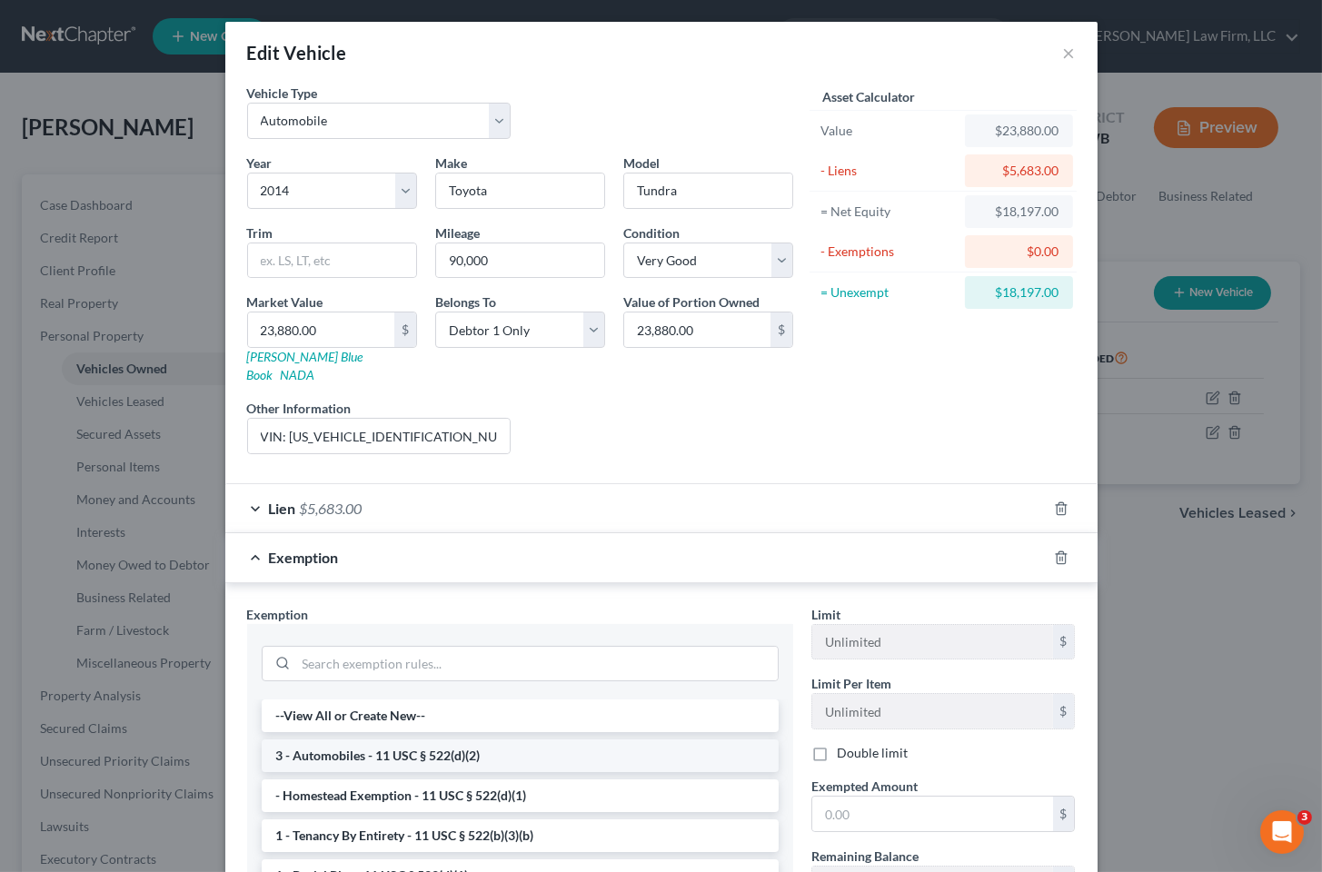
click at [531, 740] on li "3 - Automobiles - 11 USC § 522(d)(2)" at bounding box center [520, 756] width 517 height 33
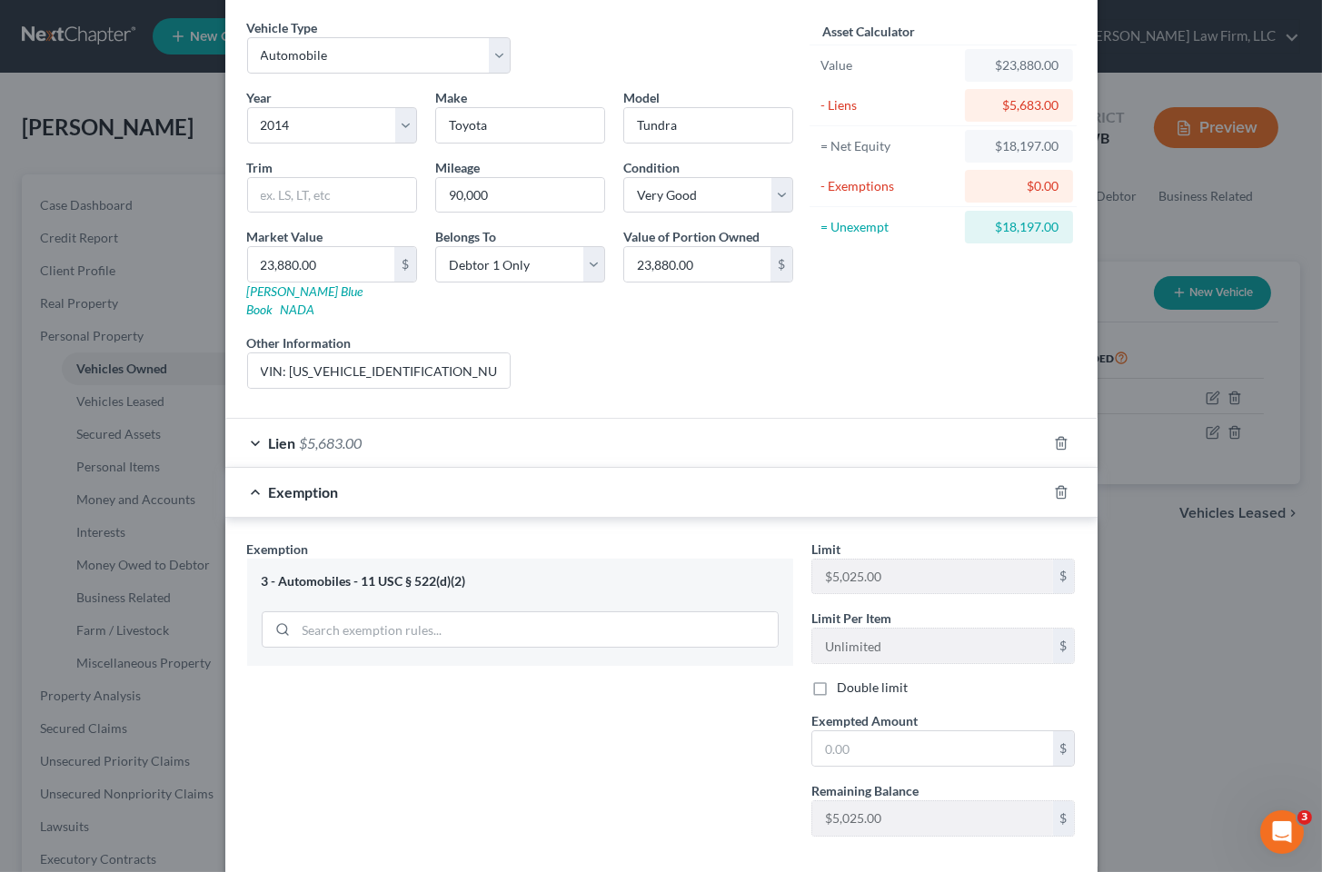
scroll to position [101, 0]
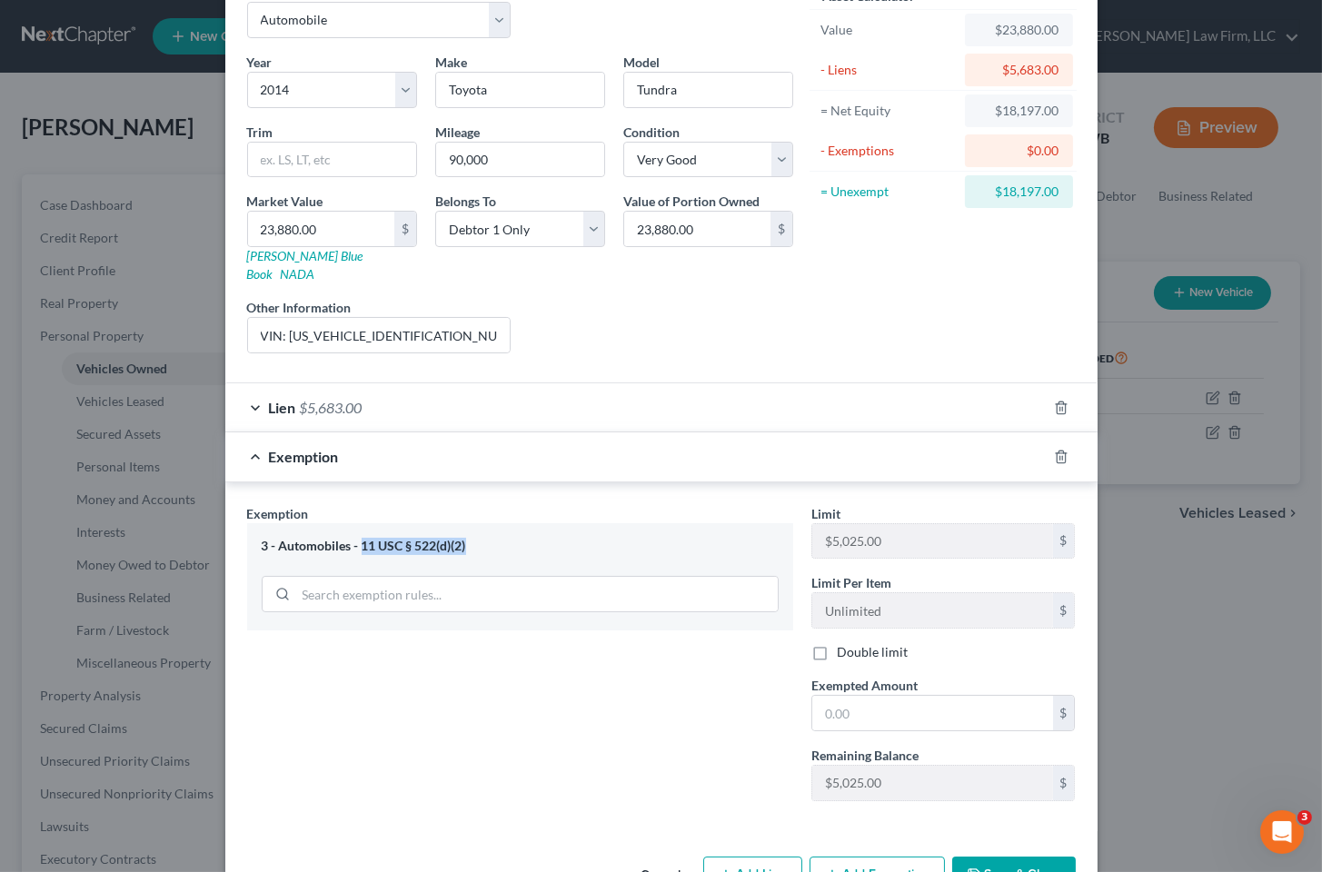
drag, startPoint x: 473, startPoint y: 531, endPoint x: 356, endPoint y: 532, distance: 117.2
click at [356, 538] on div "3 - Automobiles - 11 USC § 522(d)(2)" at bounding box center [520, 546] width 517 height 17
copy div "11 USC § 522(d)(2)"
click at [1181, 617] on div "Edit Vehicle × Vehicle Type Select Automobile Truck Trailer Watercraft Aircraft…" at bounding box center [661, 436] width 1322 height 872
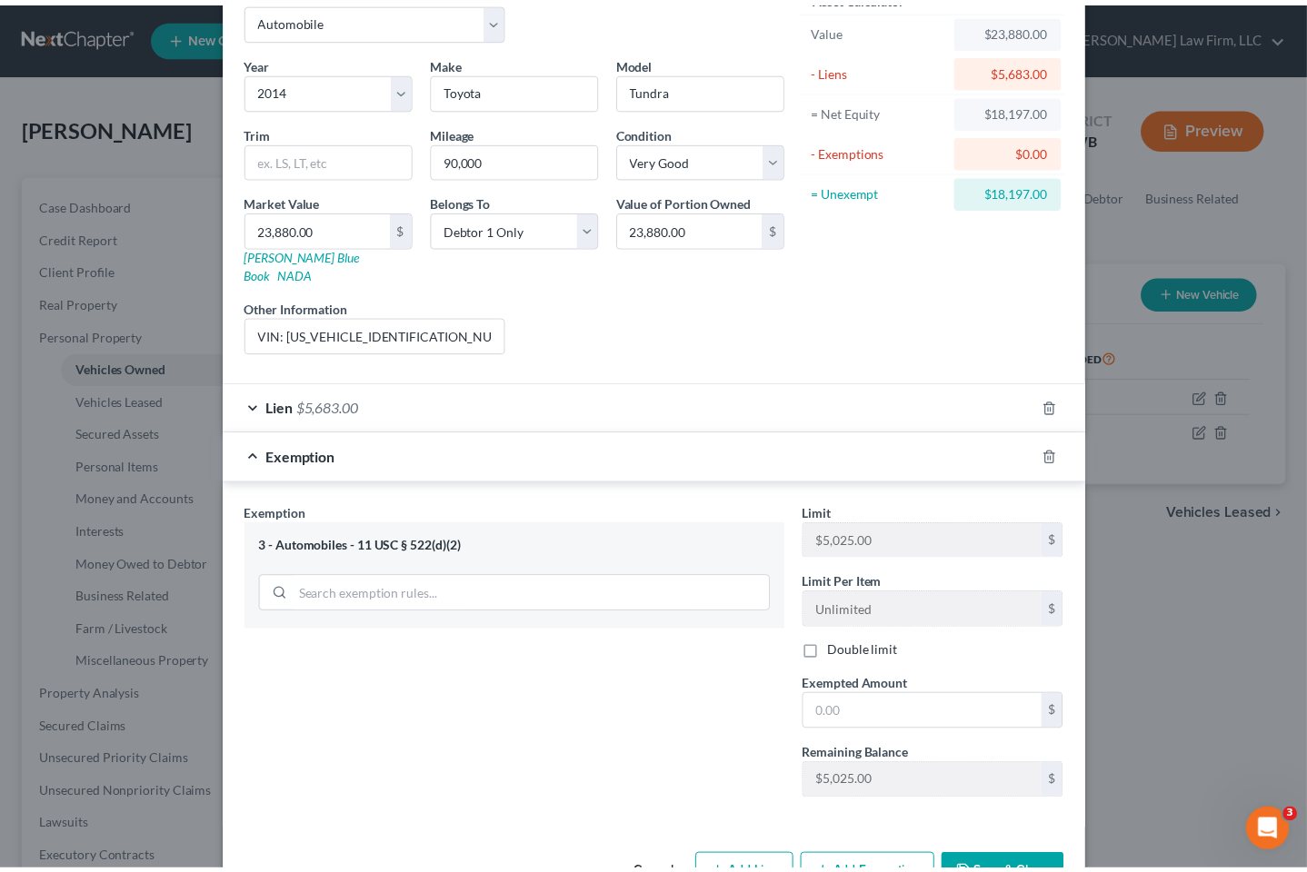
scroll to position [138, 0]
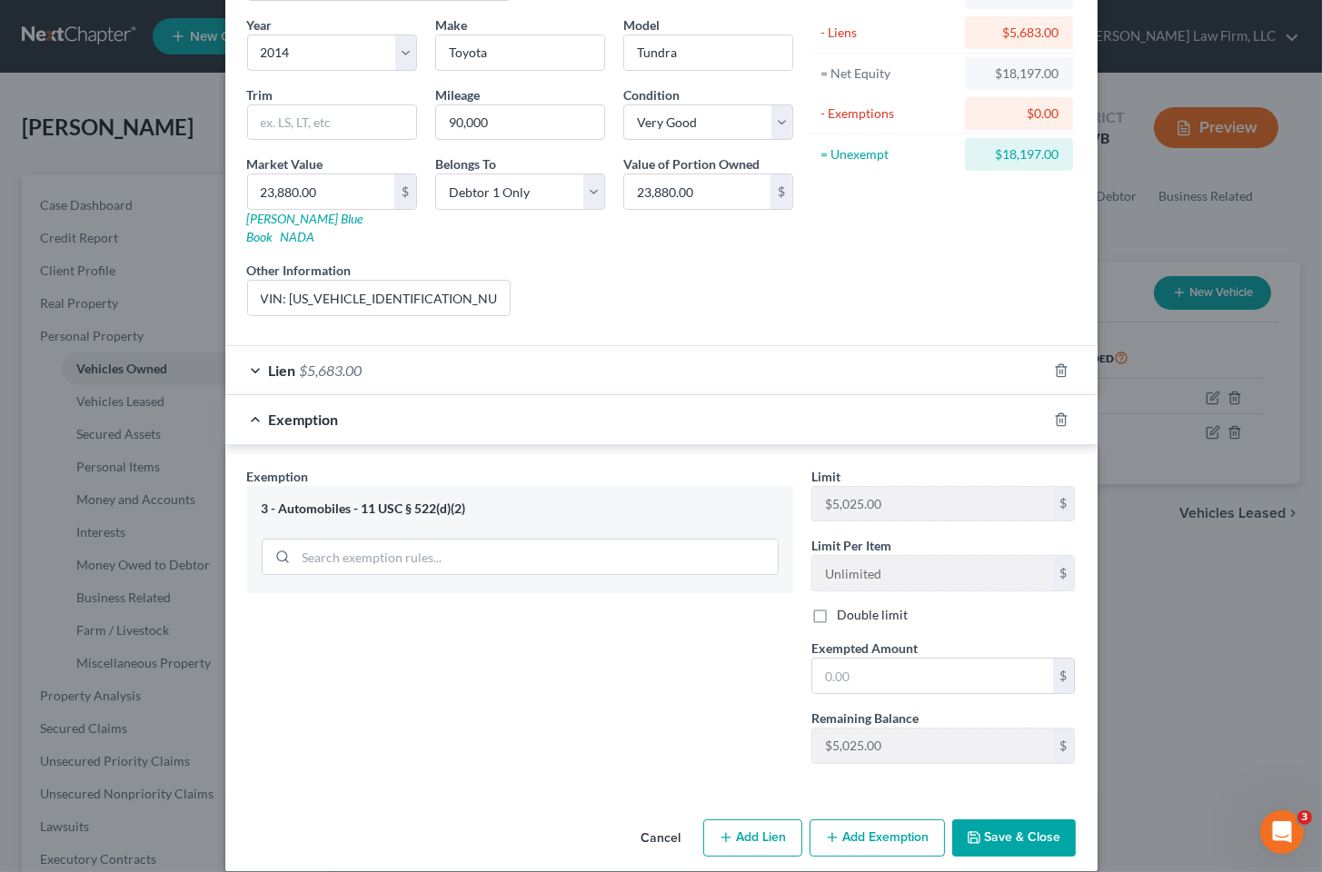
click at [658, 822] on button "Cancel" at bounding box center [661, 840] width 69 height 36
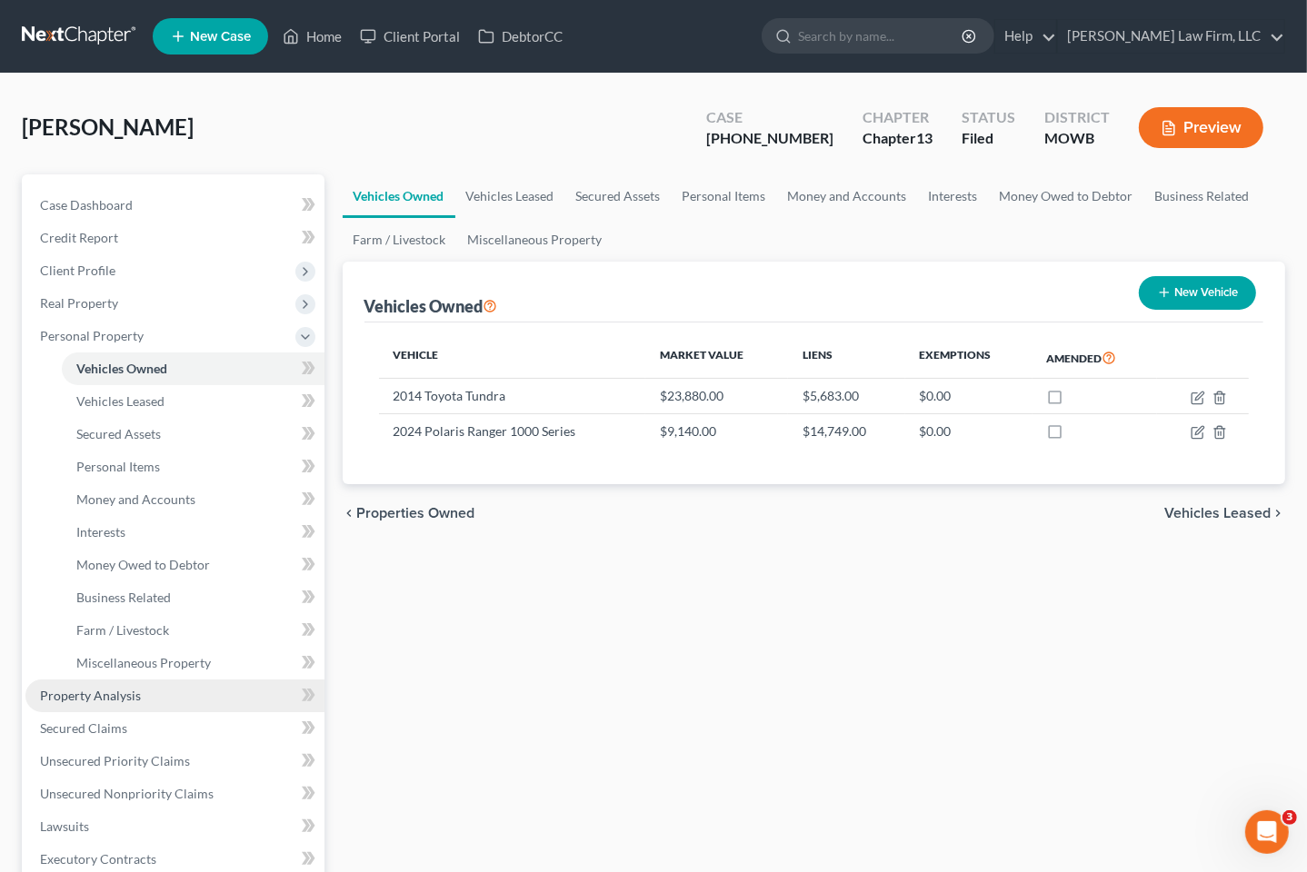
click at [135, 698] on span "Property Analysis" at bounding box center [90, 695] width 101 height 15
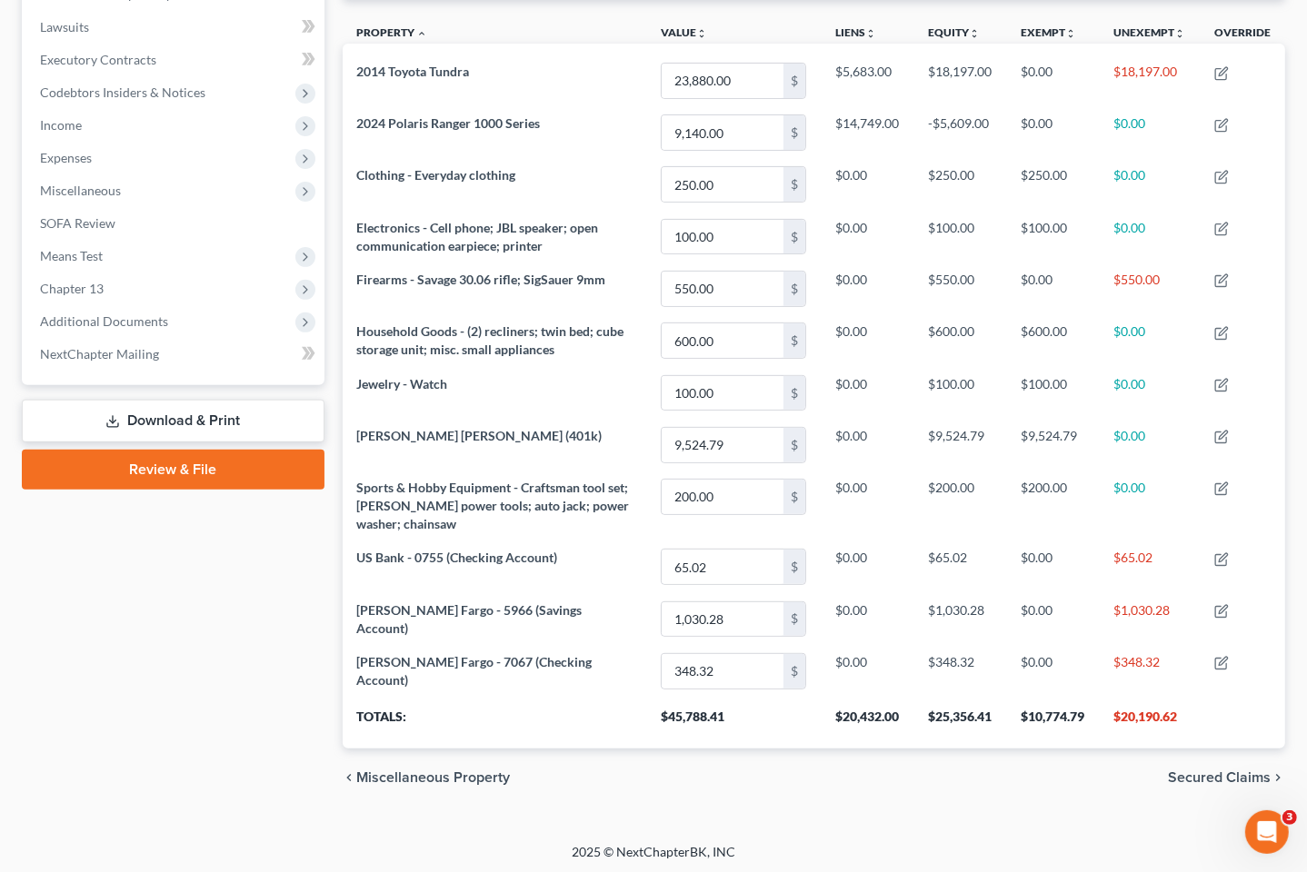
scroll to position [371, 0]
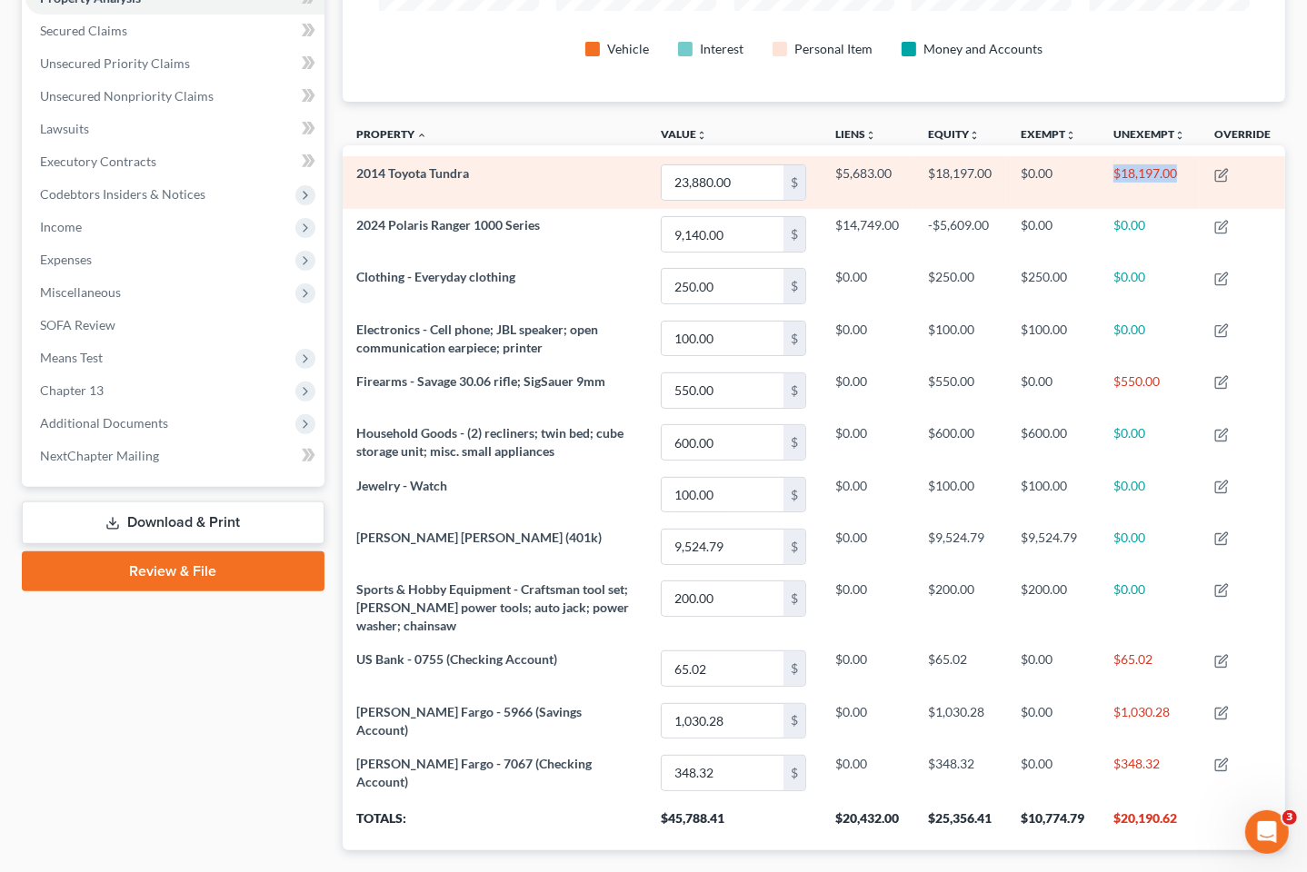
drag, startPoint x: 1190, startPoint y: 179, endPoint x: 1102, endPoint y: 184, distance: 87.4
click at [1102, 184] on td "$18,197.00" at bounding box center [1149, 182] width 101 height 52
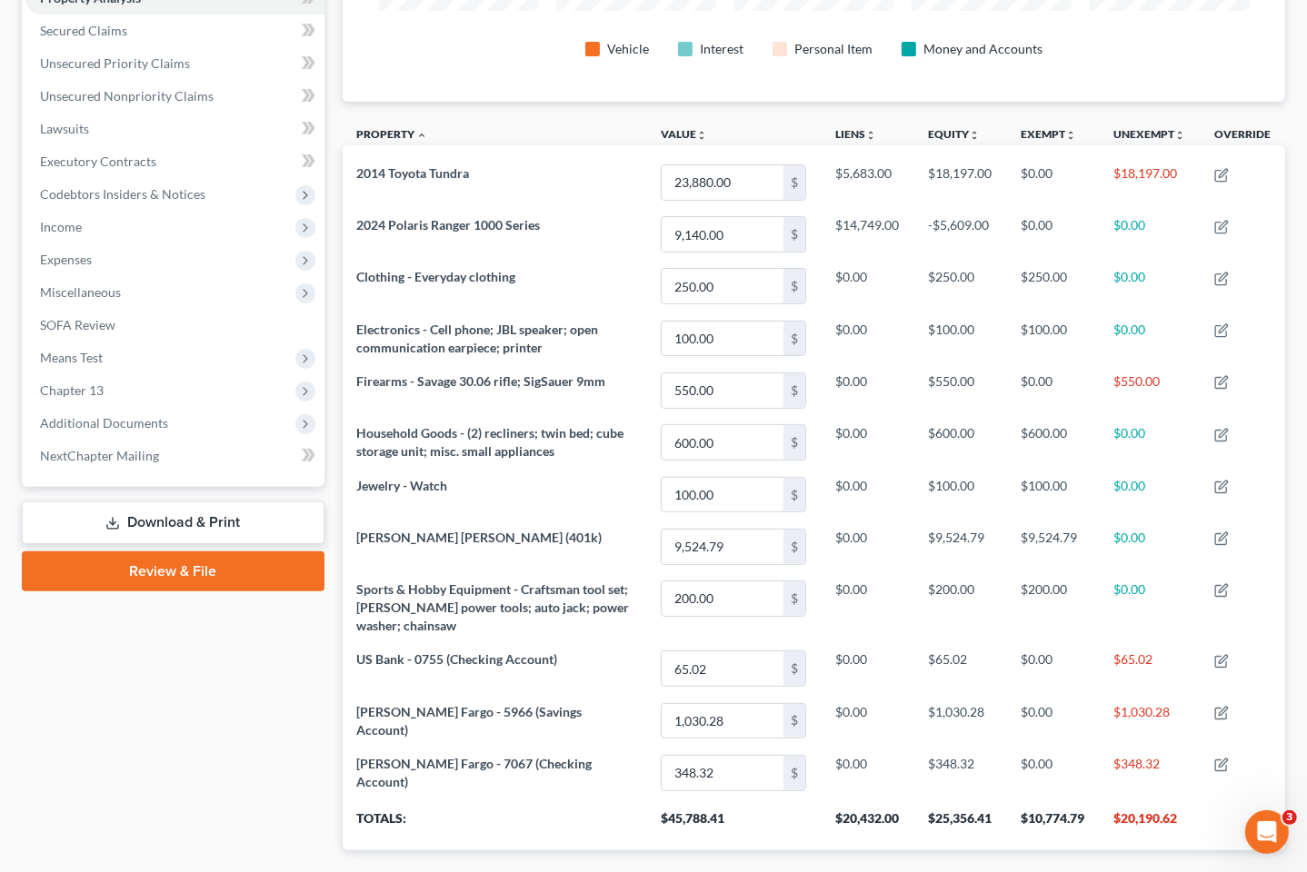
click at [136, 718] on div "Case Dashboard Payments Invoices Payments Payments Credit Report Client Profile" at bounding box center [173, 356] width 321 height 1105
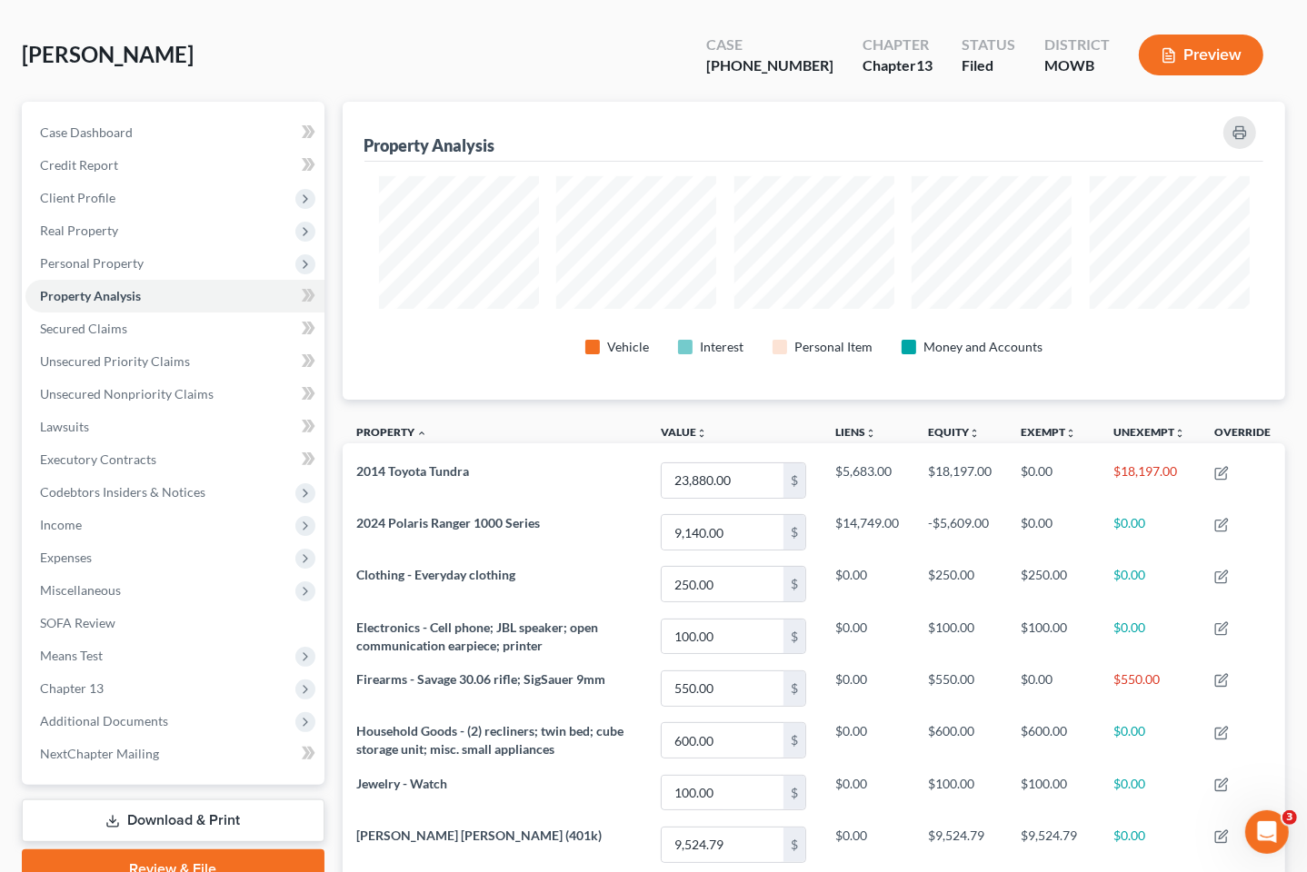
scroll to position [0, 0]
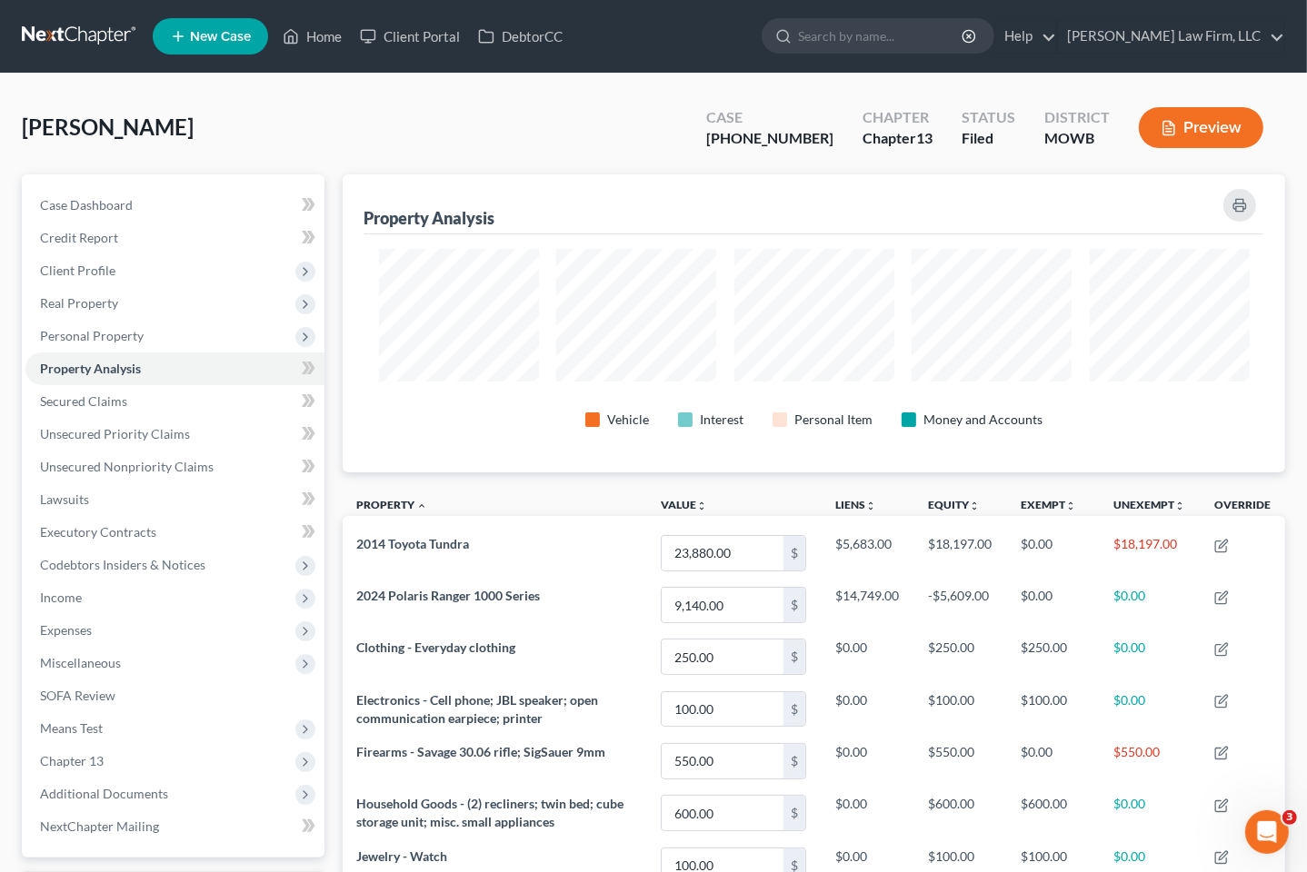
click at [502, 115] on div "Fontanilla, Keoni Upgraded Case 25-20364-13 Chapter Chapter 13 Status Filed Dis…" at bounding box center [653, 134] width 1263 height 79
drag, startPoint x: 59, startPoint y: 23, endPoint x: 159, endPoint y: 5, distance: 101.5
click at [59, 24] on link at bounding box center [80, 36] width 116 height 33
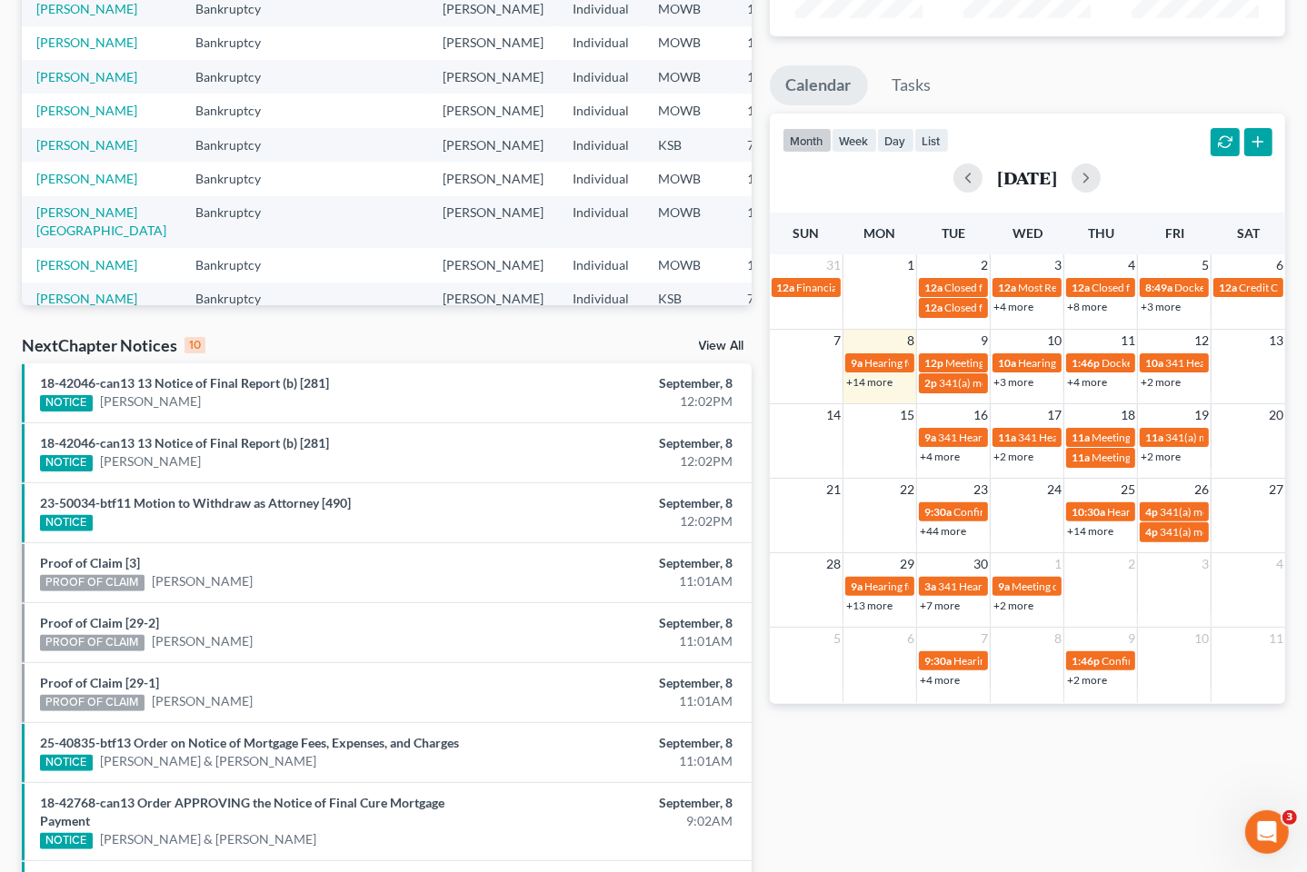
scroll to position [450, 0]
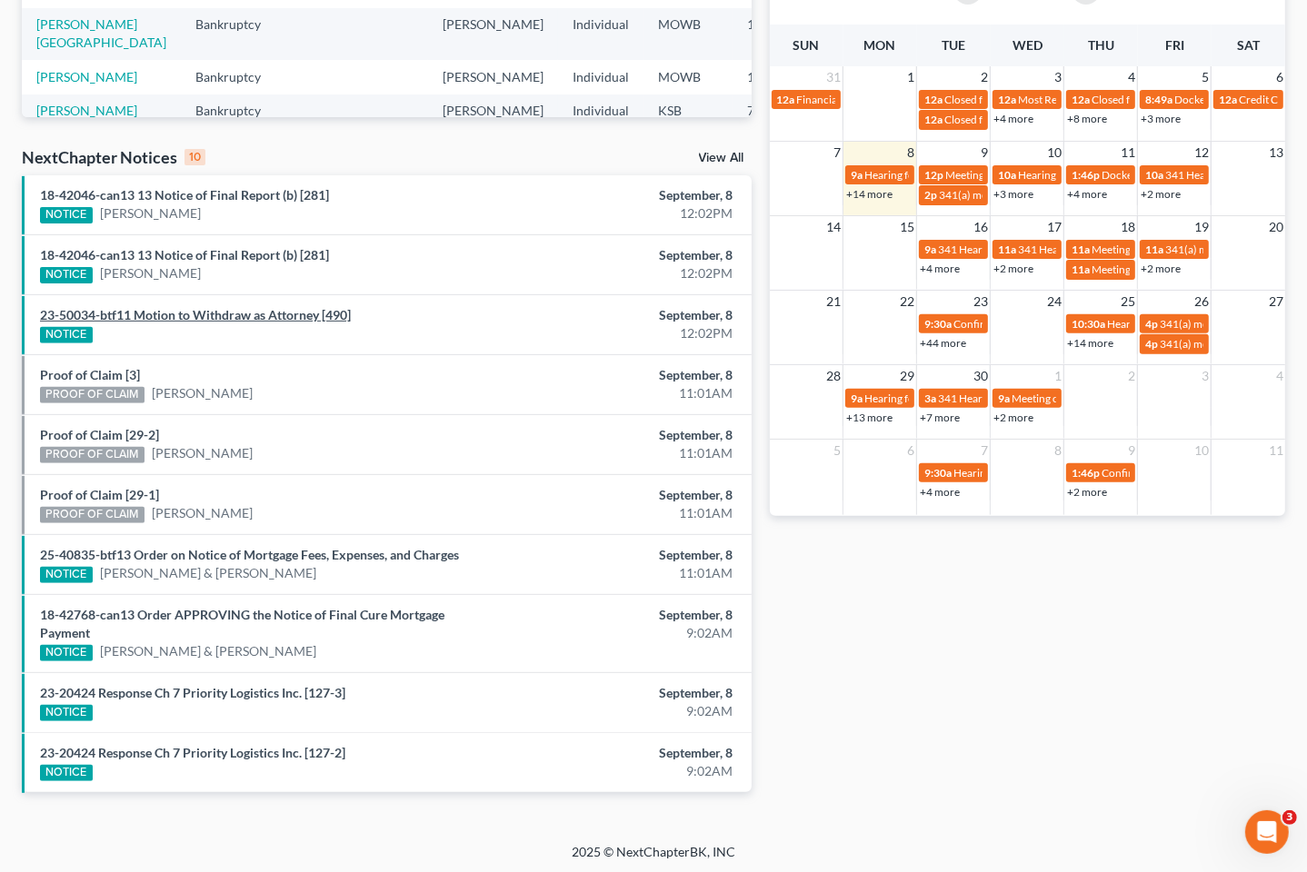
click at [310, 310] on link "23-50034-btf11 Motion to Withdraw as Attorney [490]" at bounding box center [195, 314] width 311 height 15
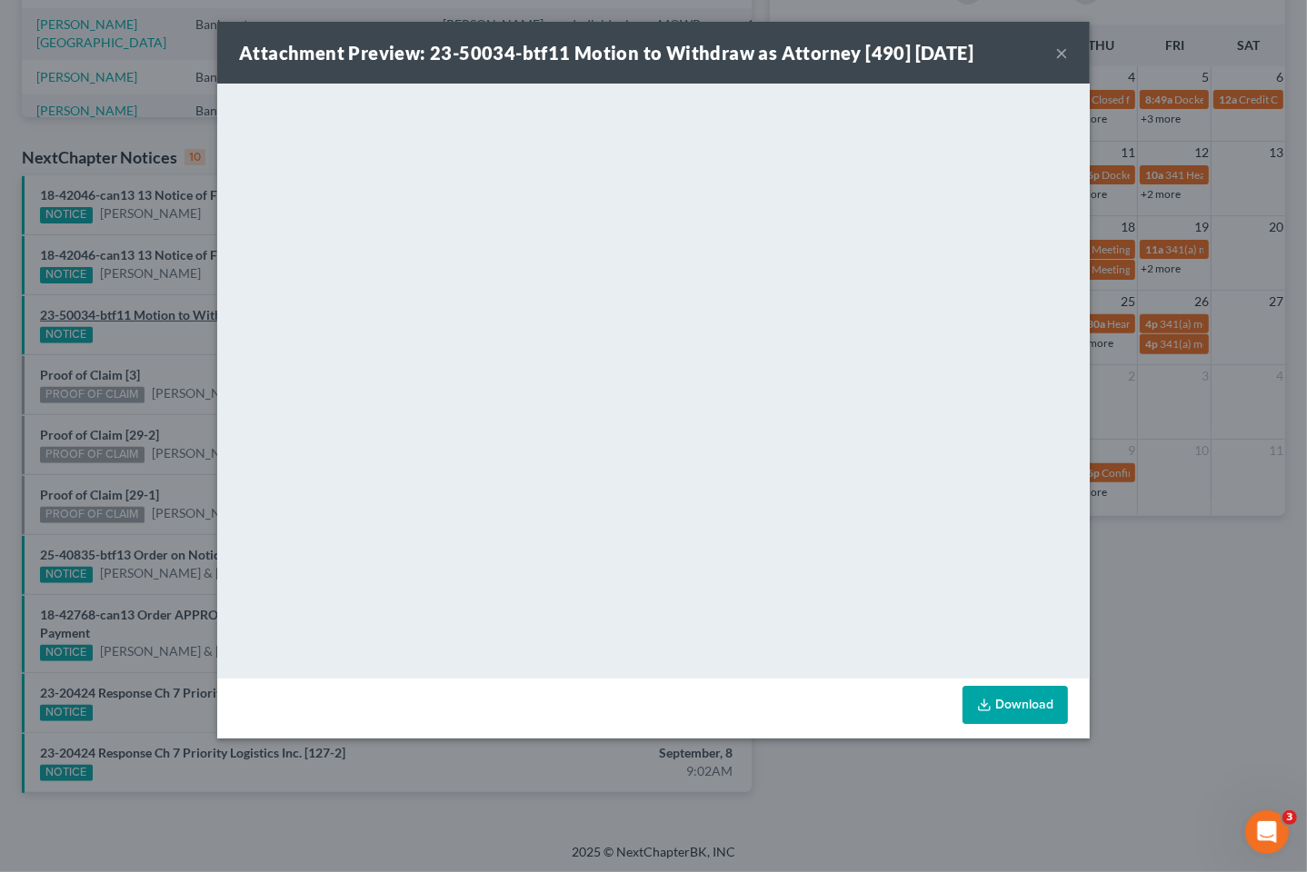
scroll to position [431, 0]
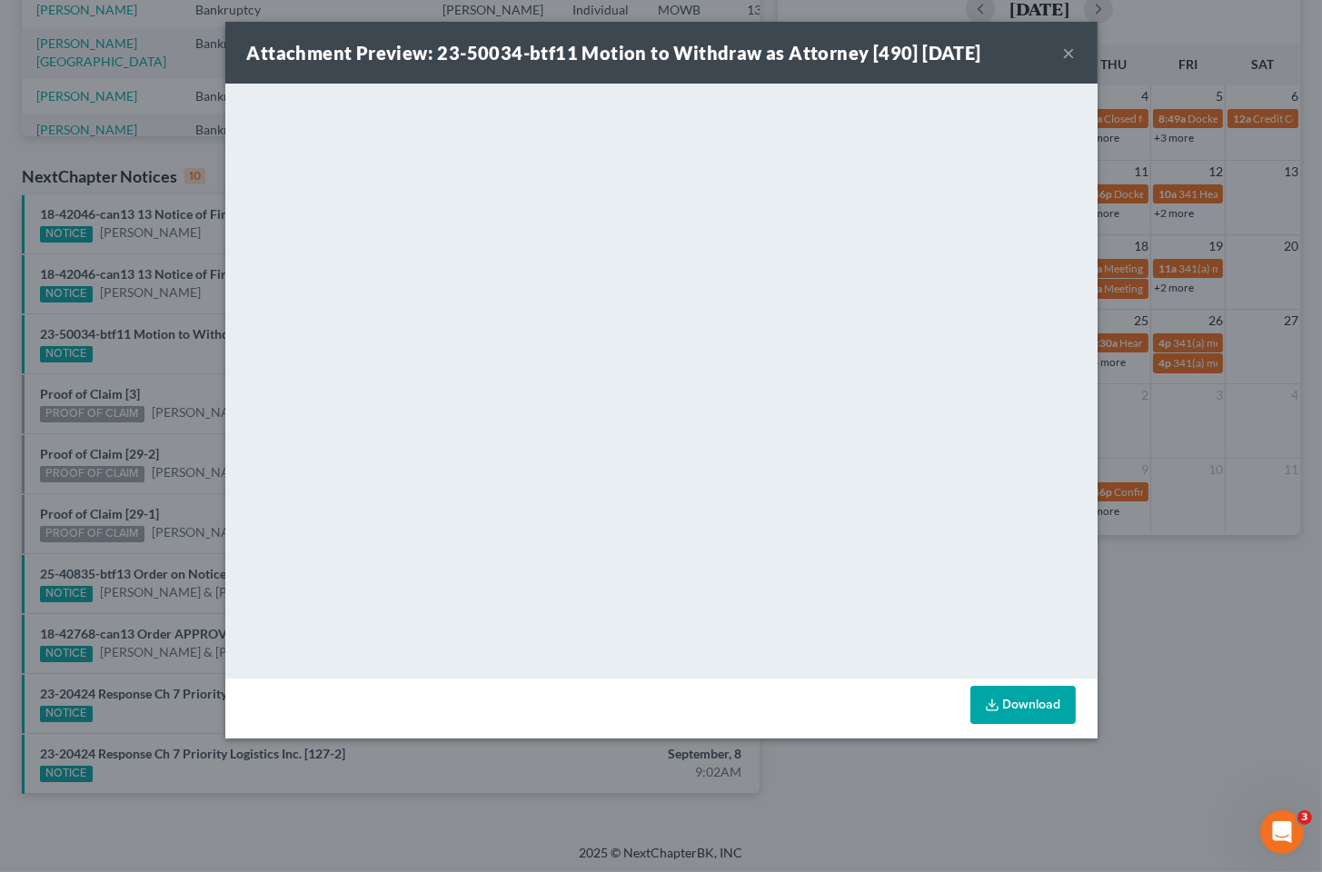
click at [1127, 627] on div "Attachment Preview: 23-50034-btf11 Motion to Withdraw as Attorney [490] 09/08/2…" at bounding box center [661, 436] width 1322 height 872
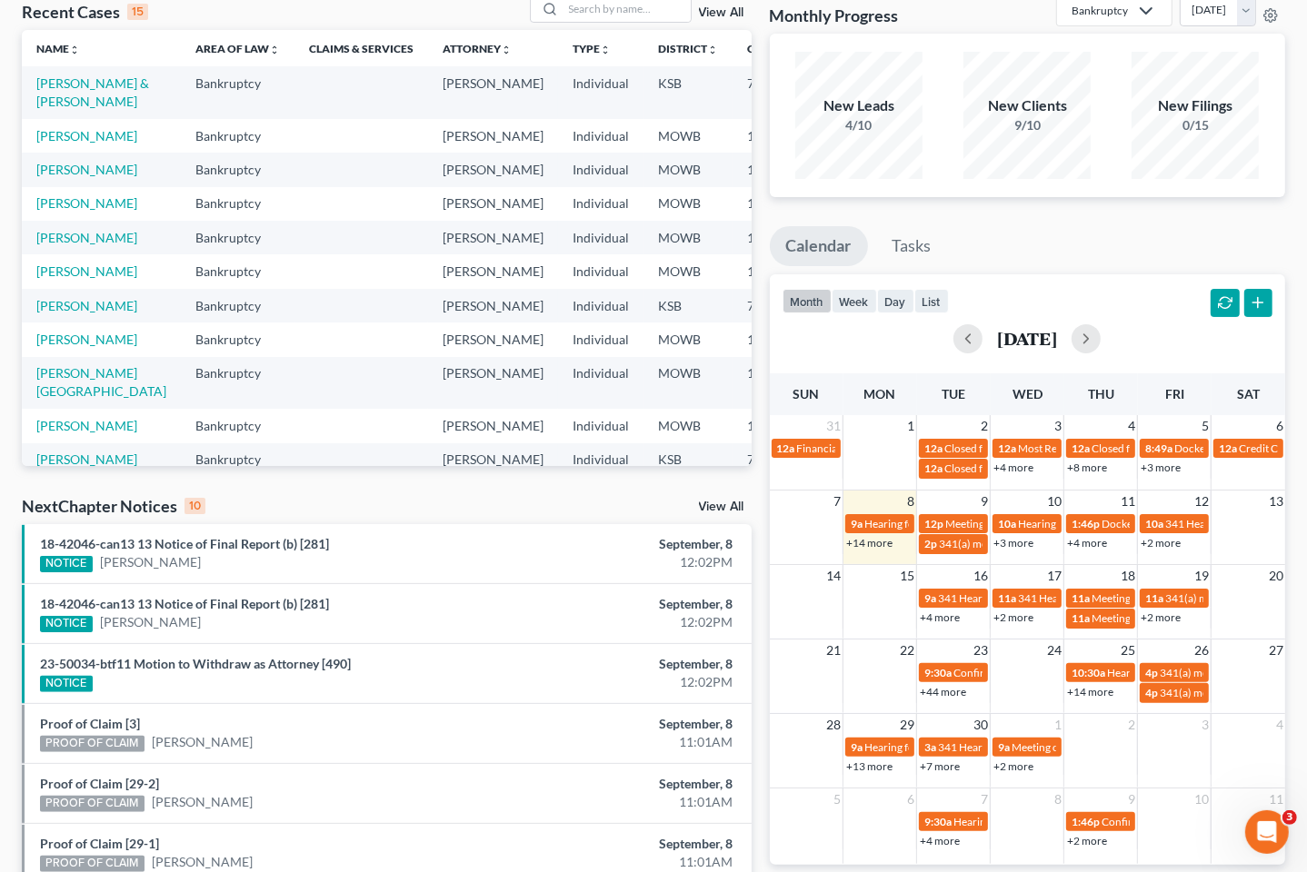
scroll to position [0, 0]
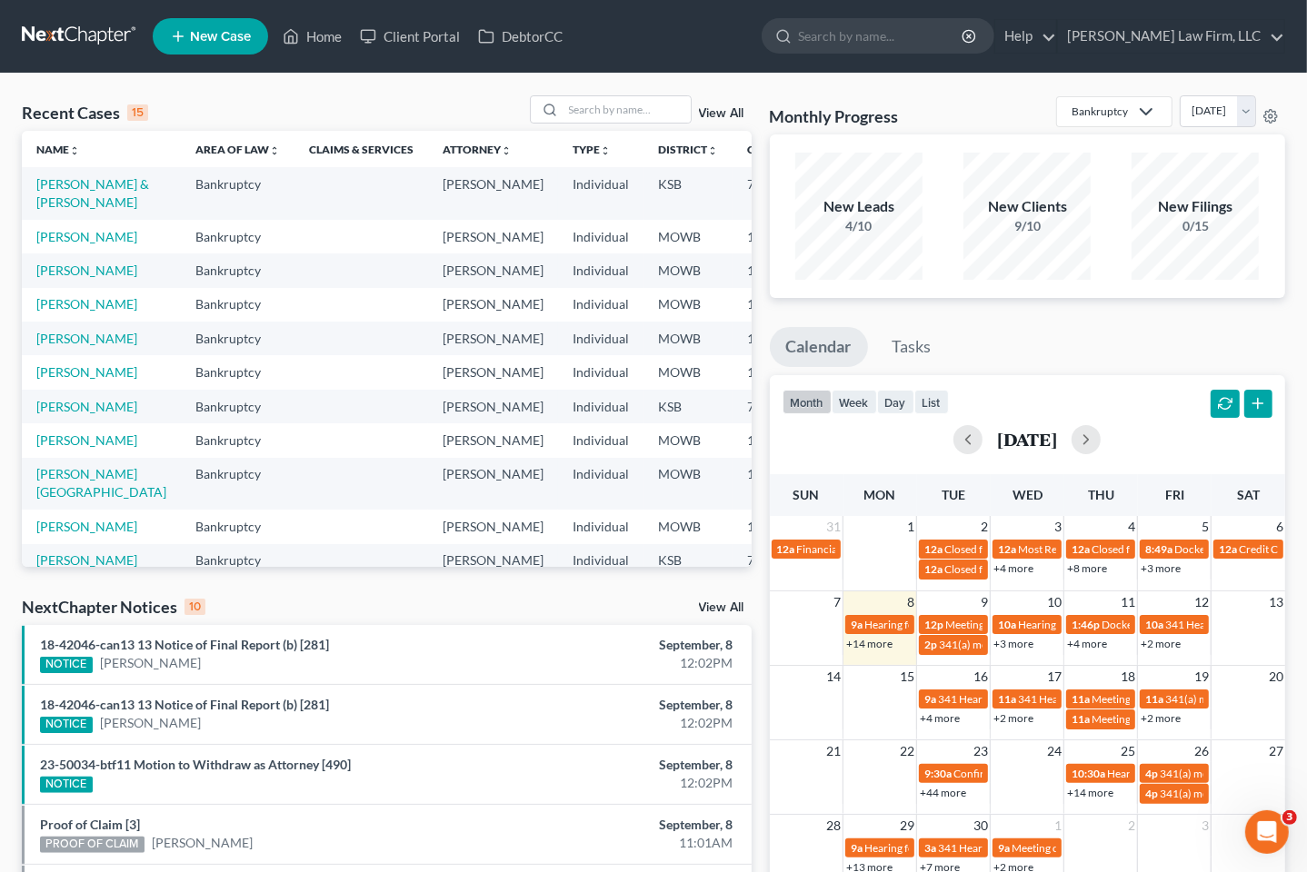
click at [325, 588] on div "Recent Cases 15 View All Name unfold_more expand_more expand_less Area of Law u…" at bounding box center [387, 683] width 748 height 1176
click at [632, 94] on div "Recent Cases 15 View All Name unfold_more expand_more expand_less Area of Law u…" at bounding box center [653, 684] width 1307 height 1220
click at [636, 107] on input "search" at bounding box center [626, 109] width 127 height 26
click at [671, 109] on input "search" at bounding box center [626, 109] width 127 height 26
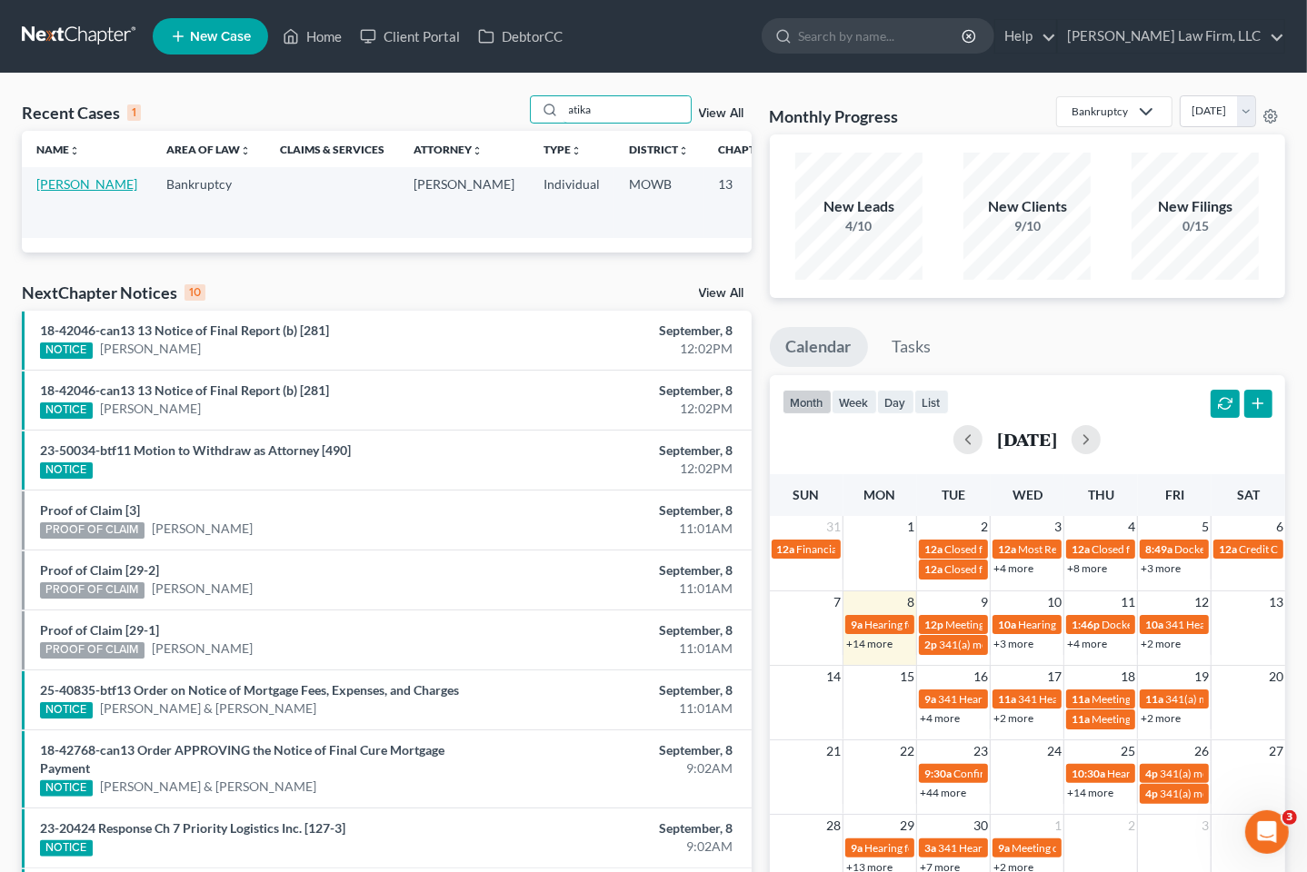
type input "atika"
click at [51, 184] on link "Brown, Atika" at bounding box center [86, 183] width 101 height 15
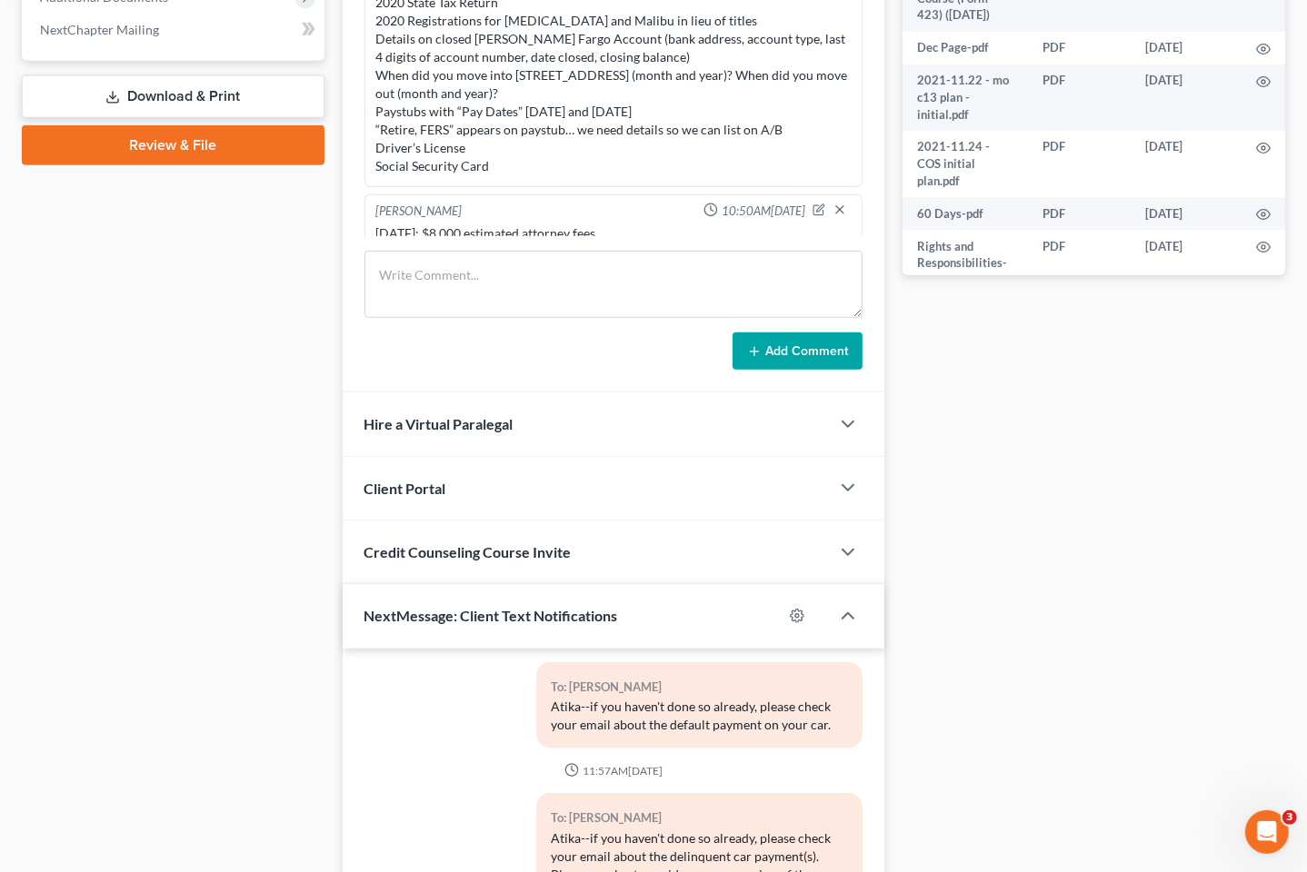
scroll to position [1047, 0]
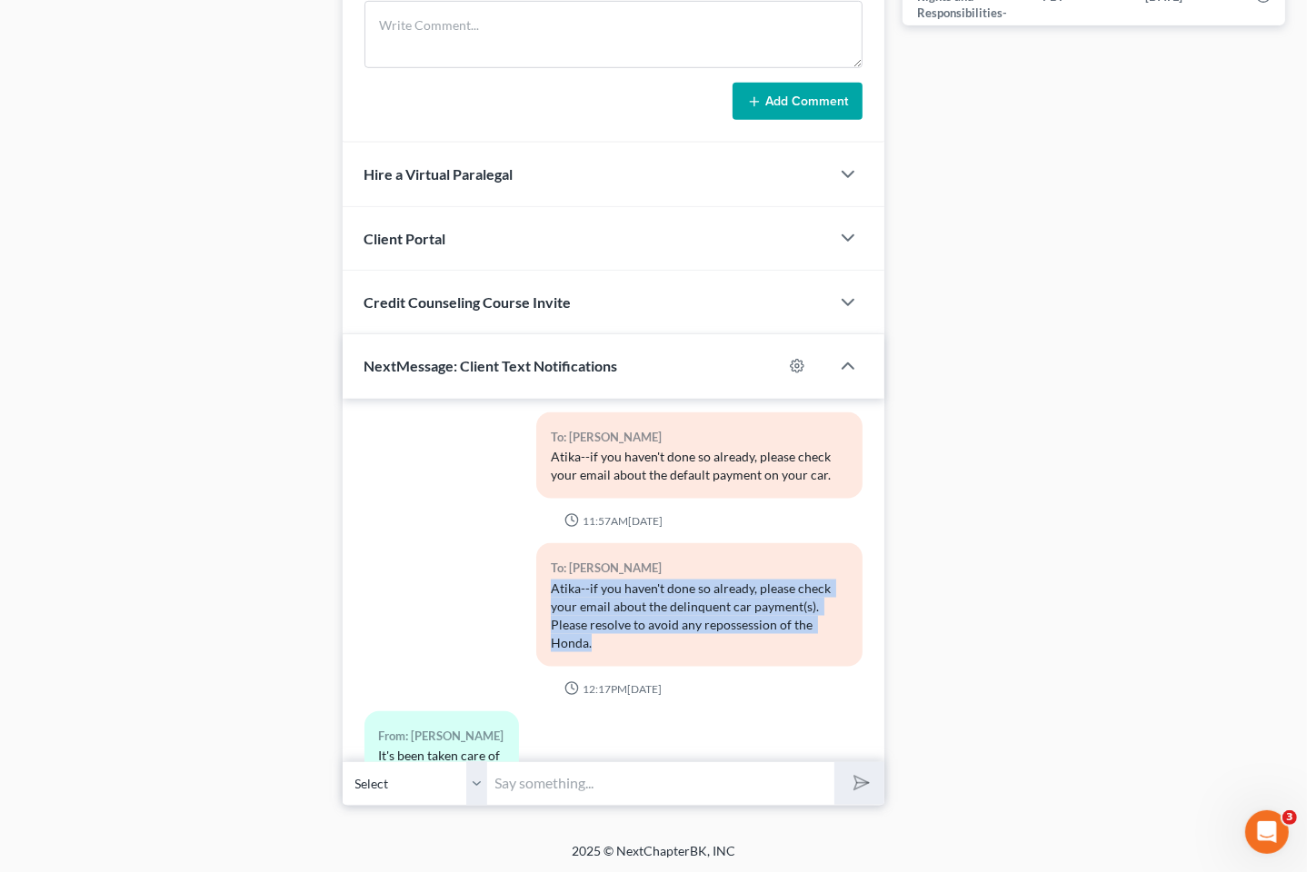
drag, startPoint x: 616, startPoint y: 593, endPoint x: 528, endPoint y: 525, distance: 111.4
click at [528, 543] on div "To: Atika Brown Atika--if you haven't done so already, please check your email …" at bounding box center [699, 611] width 344 height 137
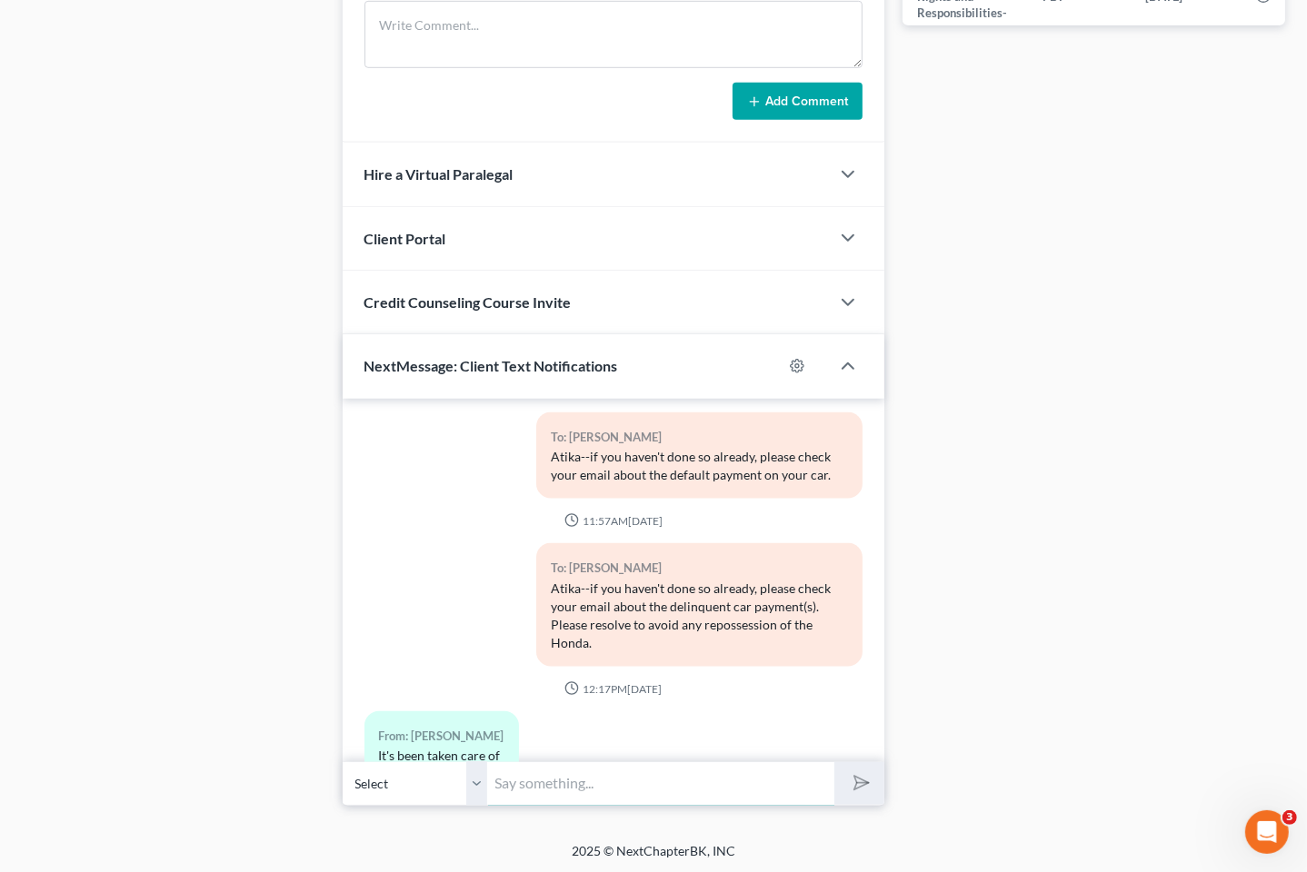
click at [611, 802] on input "text" at bounding box center [661, 784] width 347 height 45
type input "Hi, Atika. This is a notice to check your email about the delinquent car paymen…"
click at [834, 762] on button "submit" at bounding box center [859, 783] width 50 height 43
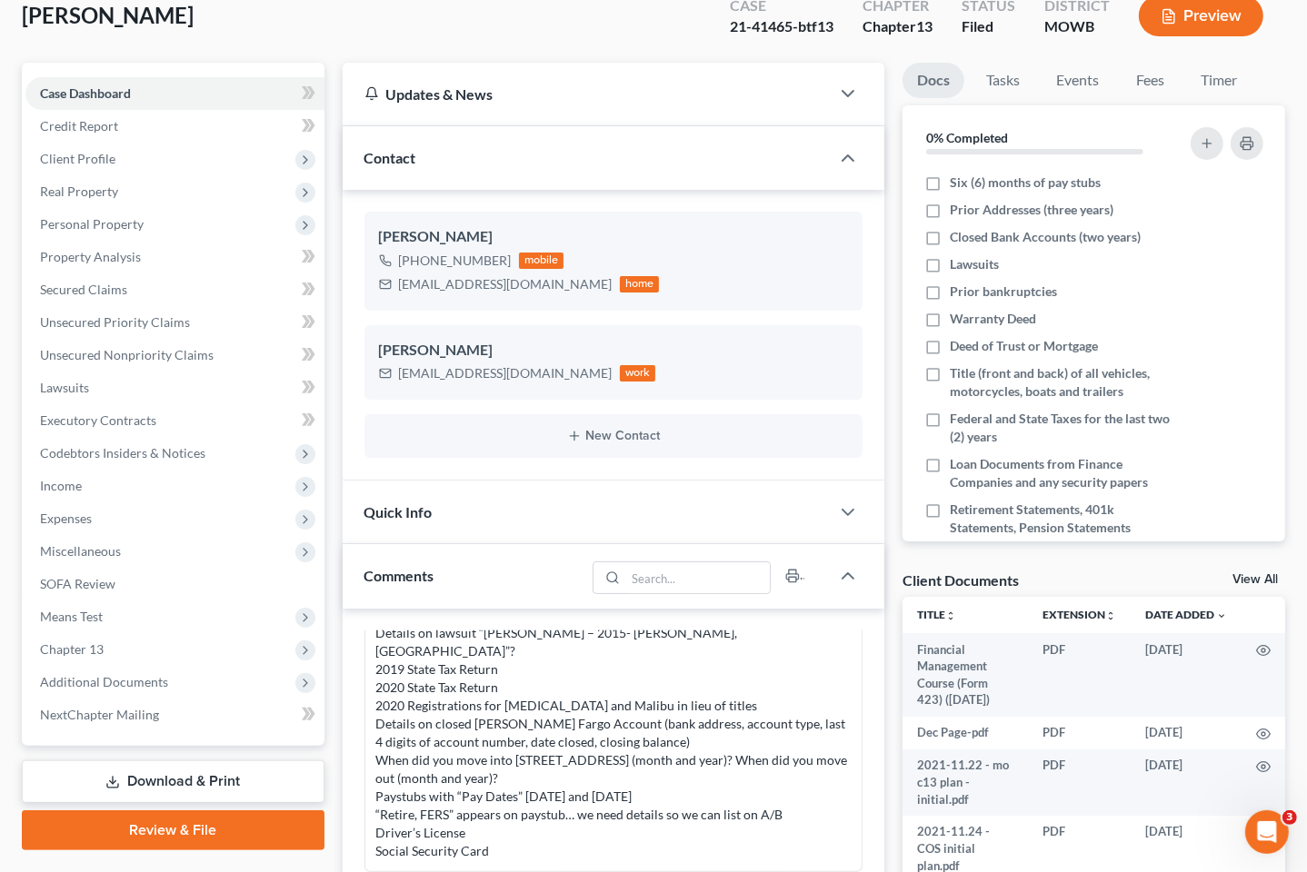
scroll to position [0, 0]
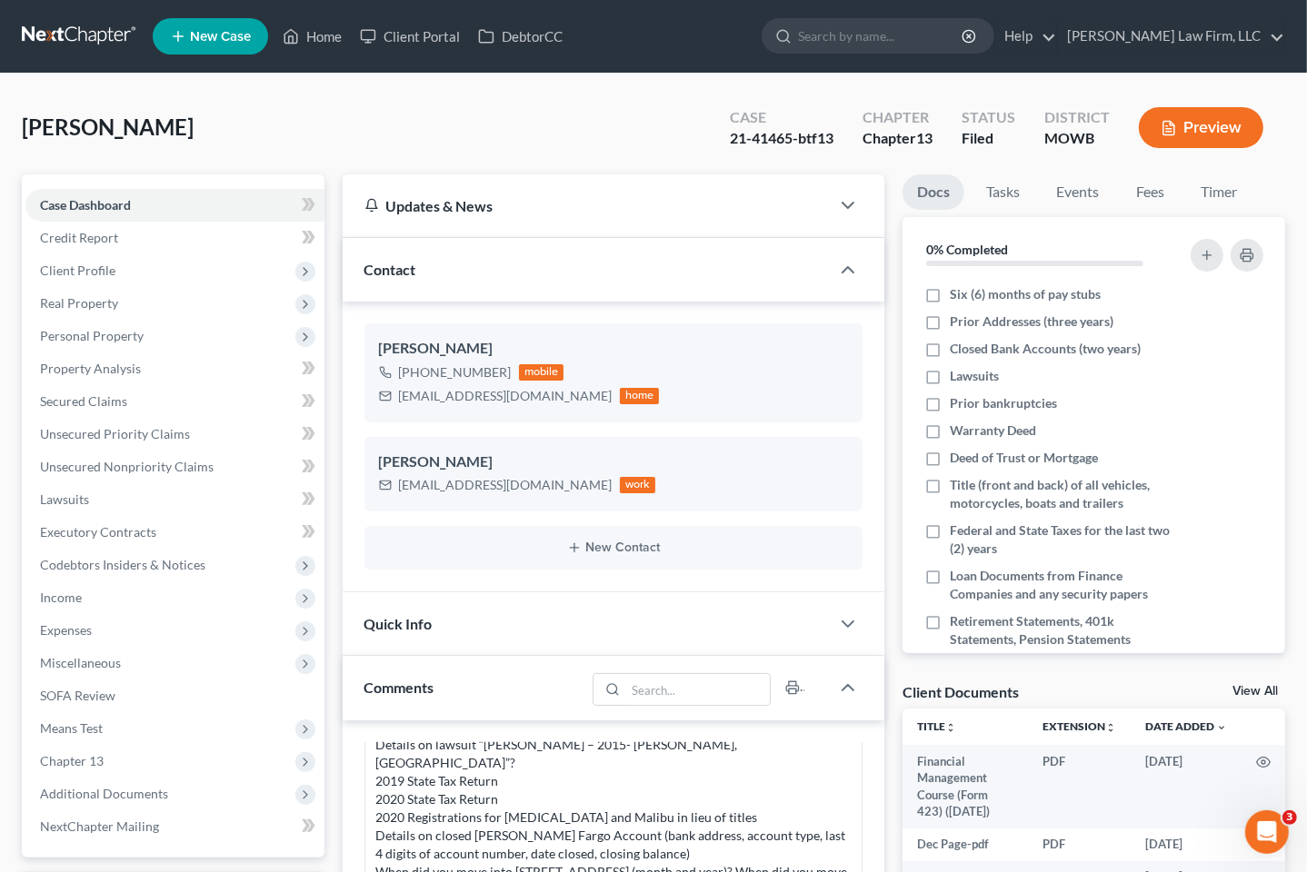
click at [85, 44] on link at bounding box center [80, 36] width 116 height 33
